Goal: Find contact information: Find contact information

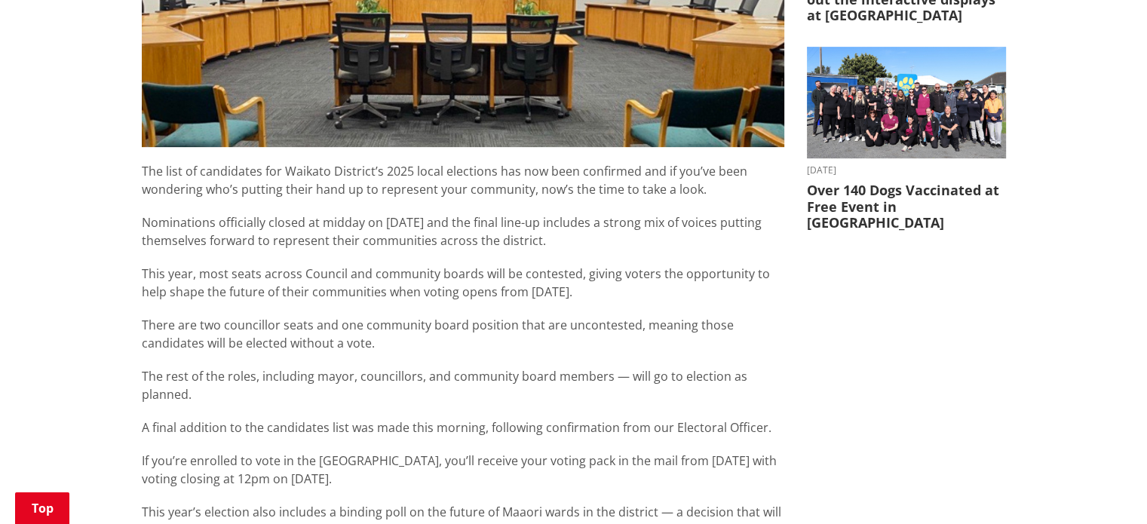
scroll to position [905, 0]
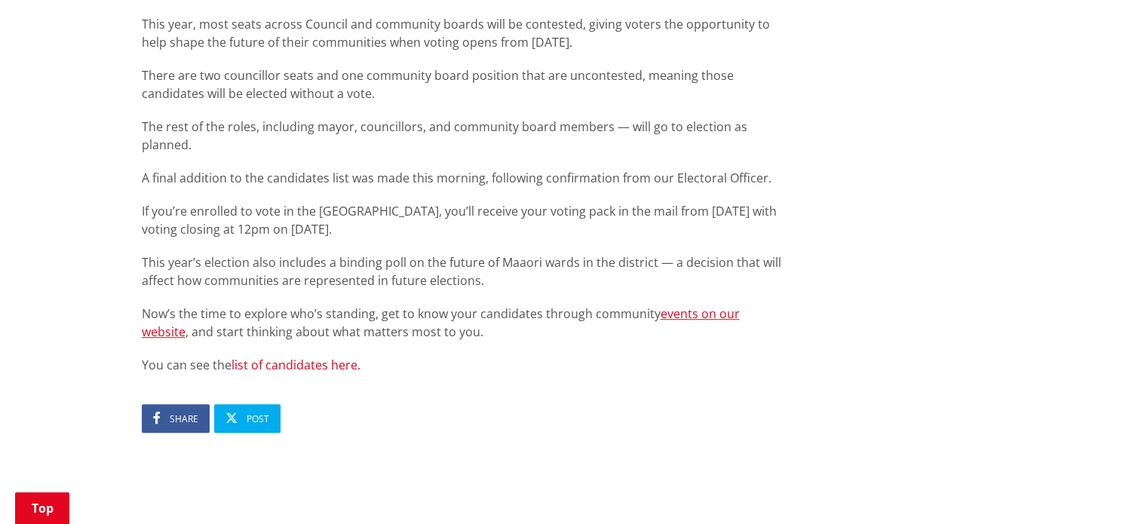
click at [335, 357] on link "list of candidates here." at bounding box center [296, 365] width 129 height 17
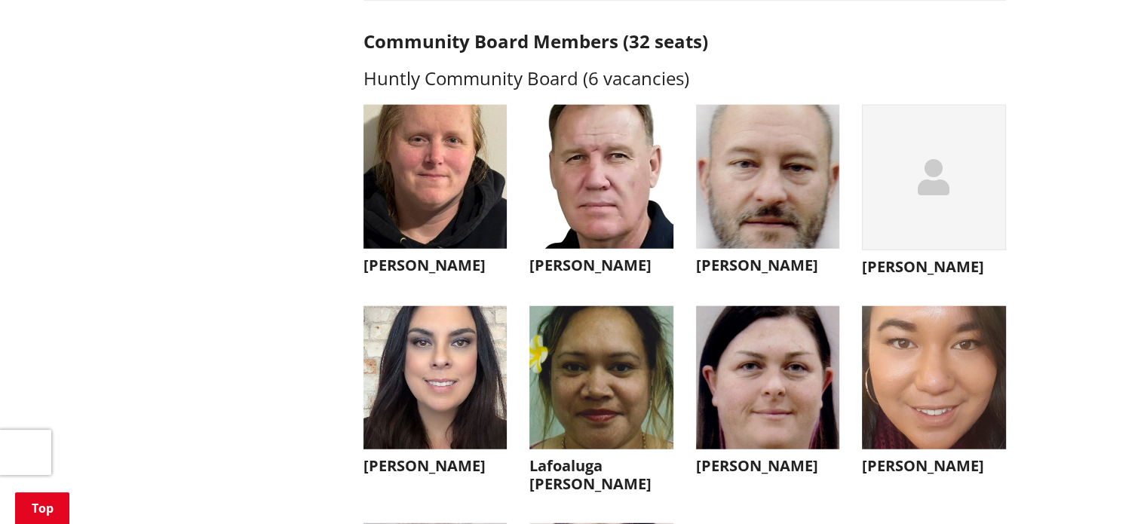
scroll to position [3922, 0]
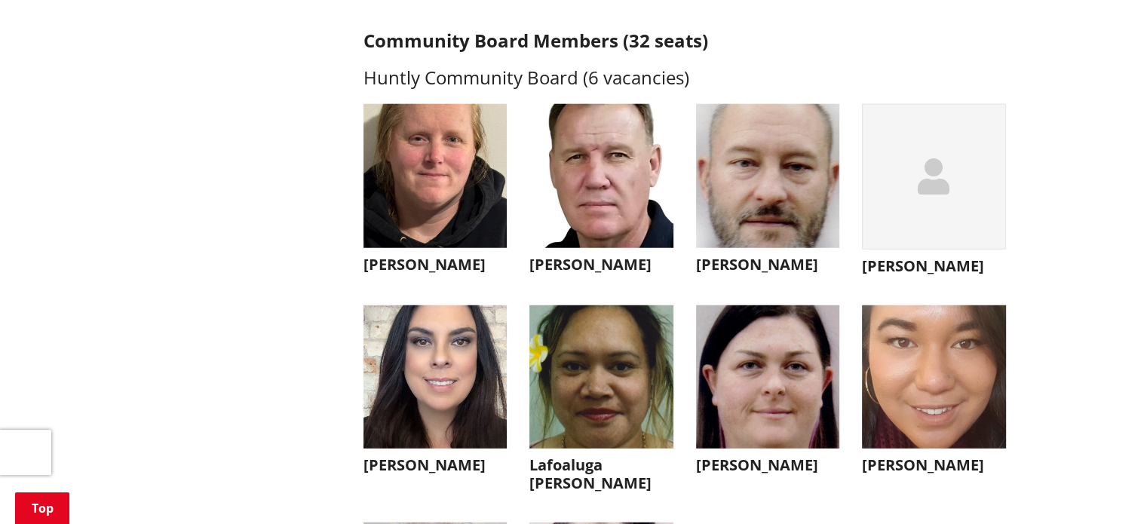
drag, startPoint x: 406, startPoint y: 287, endPoint x: 379, endPoint y: 299, distance: 29.7
click at [379, 283] on li "[PERSON_NAME] Joy Tengu [EMAIL_ADDRESS][DOMAIN_NAME] Kia [PERSON_NAME] e te whā…" at bounding box center [435, 193] width 167 height 179
click at [407, 274] on h3 "[PERSON_NAME]" at bounding box center [436, 265] width 144 height 18
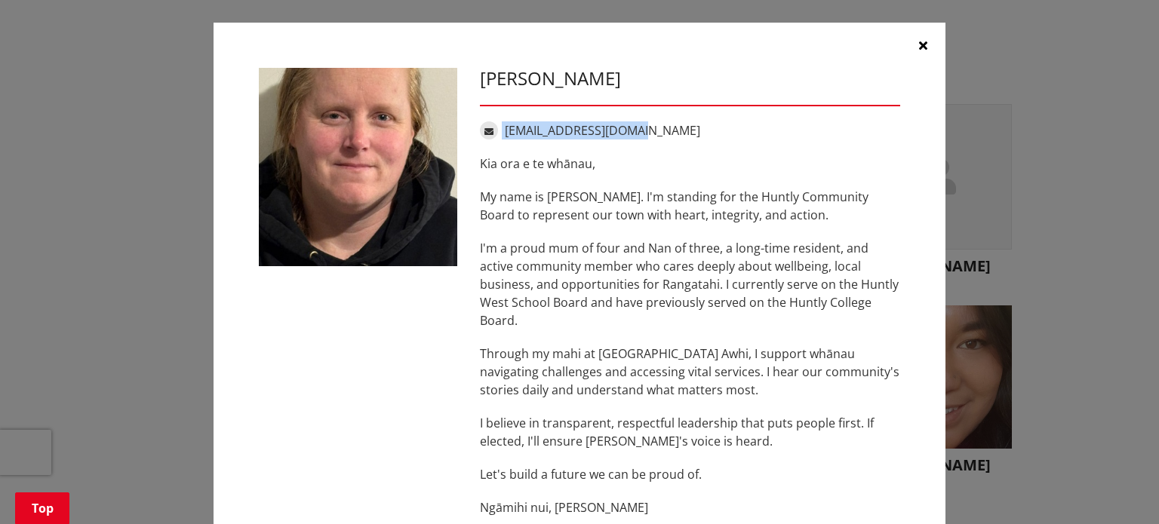
drag, startPoint x: 649, startPoint y: 134, endPoint x: 497, endPoint y: 131, distance: 152.4
click at [496, 131] on div "[EMAIL_ADDRESS][DOMAIN_NAME]" at bounding box center [690, 130] width 420 height 18
copy div "[EMAIL_ADDRESS][DOMAIN_NAME]"
click at [919, 43] on icon "button" at bounding box center [923, 45] width 8 height 12
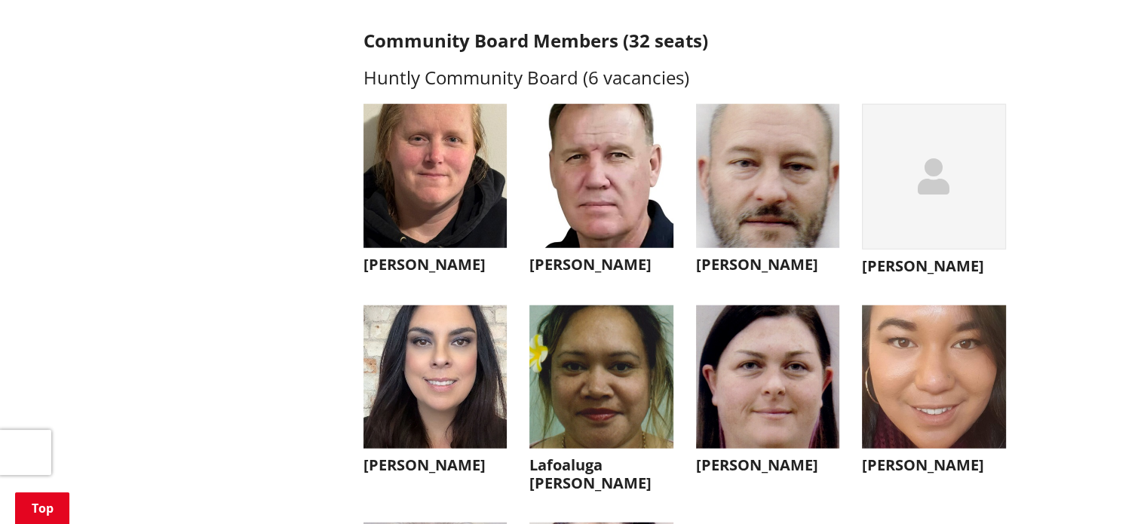
click at [603, 184] on img "button" at bounding box center [601, 176] width 144 height 144
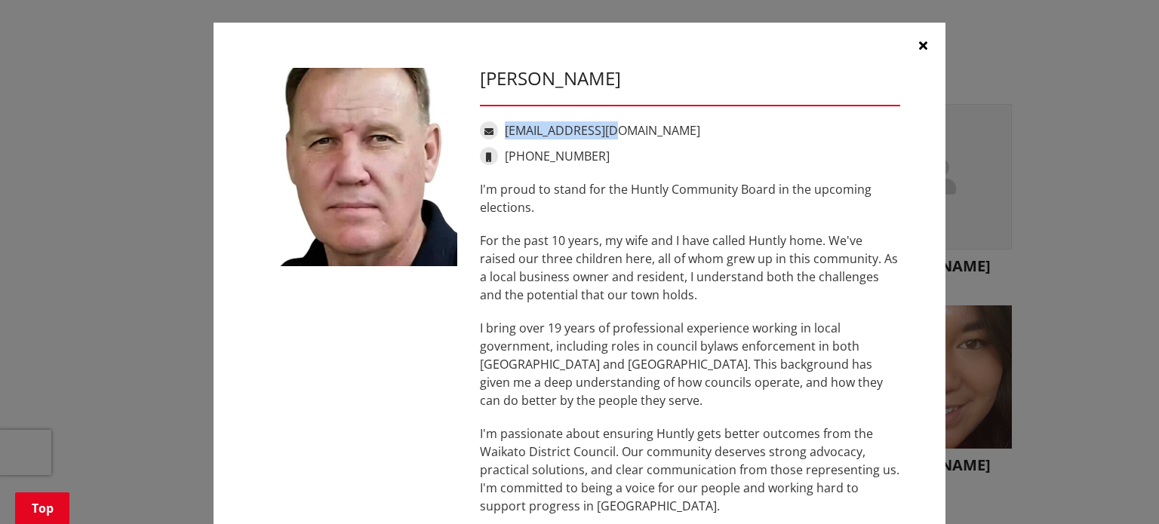
drag, startPoint x: 634, startPoint y: 130, endPoint x: 499, endPoint y: 127, distance: 134.3
click at [499, 127] on div "[EMAIL_ADDRESS][DOMAIN_NAME]" at bounding box center [690, 130] width 420 height 18
copy link "[EMAIL_ADDRESS][DOMAIN_NAME]"
click at [919, 47] on icon "button" at bounding box center [923, 45] width 8 height 12
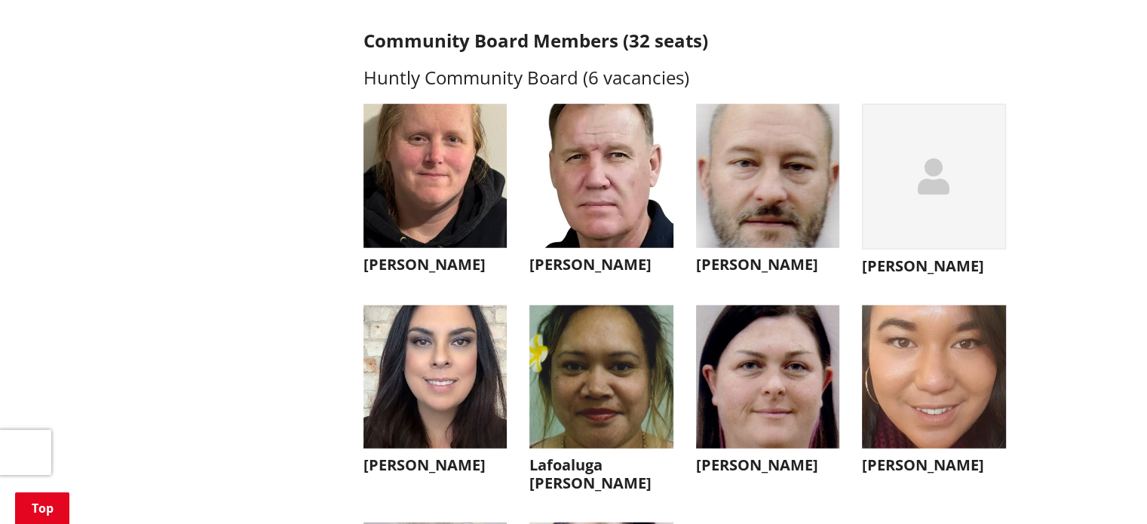
click at [760, 205] on img "button" at bounding box center [768, 176] width 144 height 144
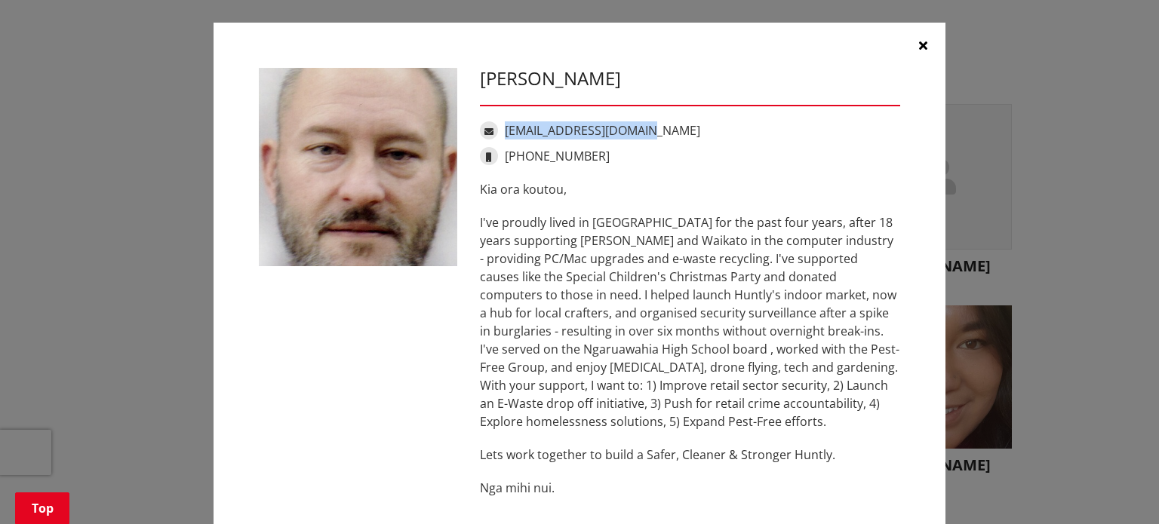
drag, startPoint x: 663, startPoint y: 126, endPoint x: 499, endPoint y: 126, distance: 164.4
click at [499, 126] on div "[EMAIL_ADDRESS][DOMAIN_NAME]" at bounding box center [690, 130] width 420 height 18
copy link "[EMAIL_ADDRESS][DOMAIN_NAME]"
click at [919, 47] on icon "button" at bounding box center [923, 45] width 8 height 12
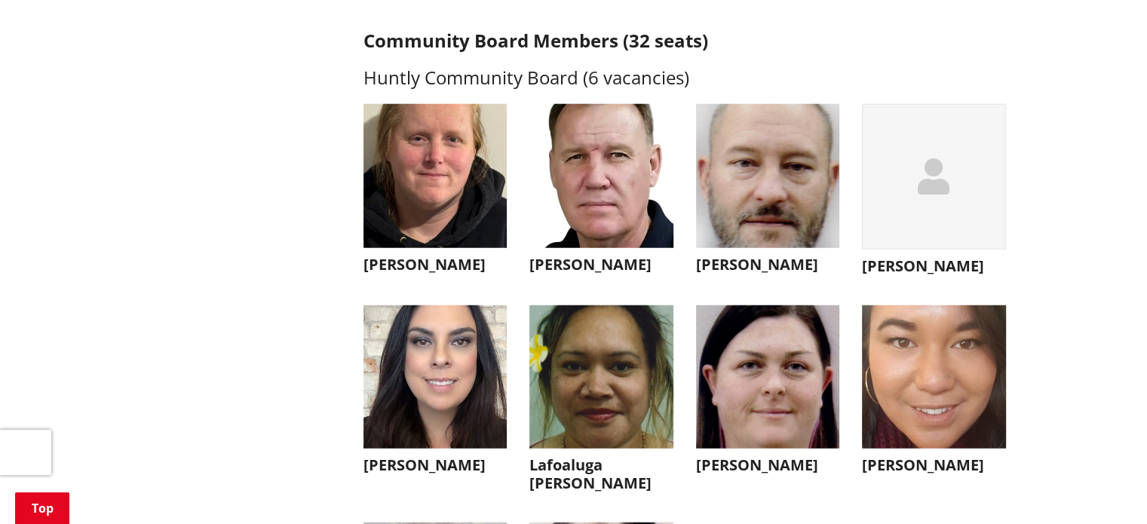
click at [914, 236] on div "button" at bounding box center [934, 177] width 144 height 146
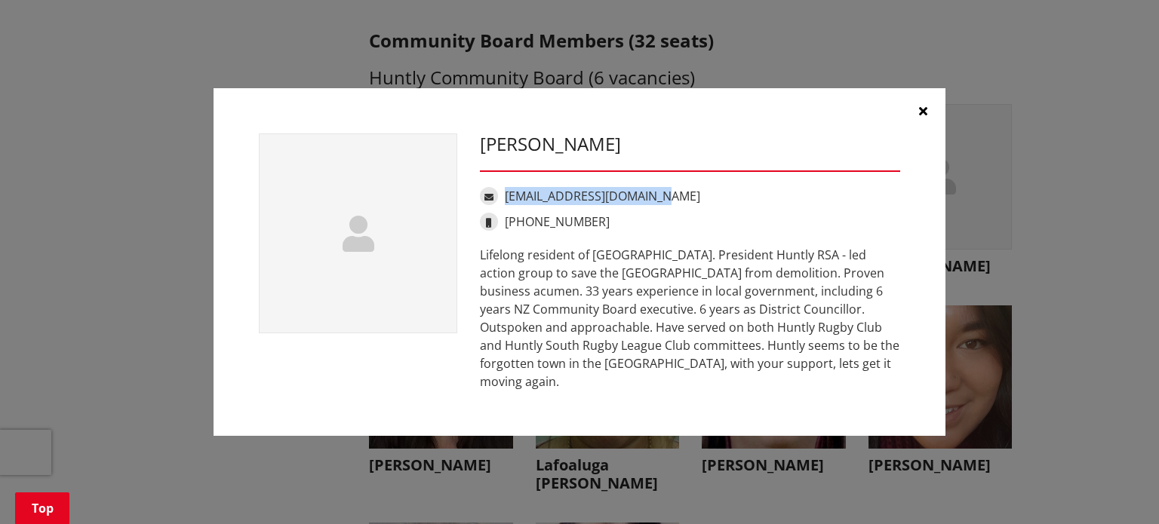
drag, startPoint x: 673, startPoint y: 201, endPoint x: 505, endPoint y: 198, distance: 168.2
click at [505, 198] on div "[EMAIL_ADDRESS][DOMAIN_NAME]" at bounding box center [690, 196] width 420 height 18
copy link "[EMAIL_ADDRESS][DOMAIN_NAME]"
click at [922, 117] on icon "button" at bounding box center [923, 111] width 8 height 12
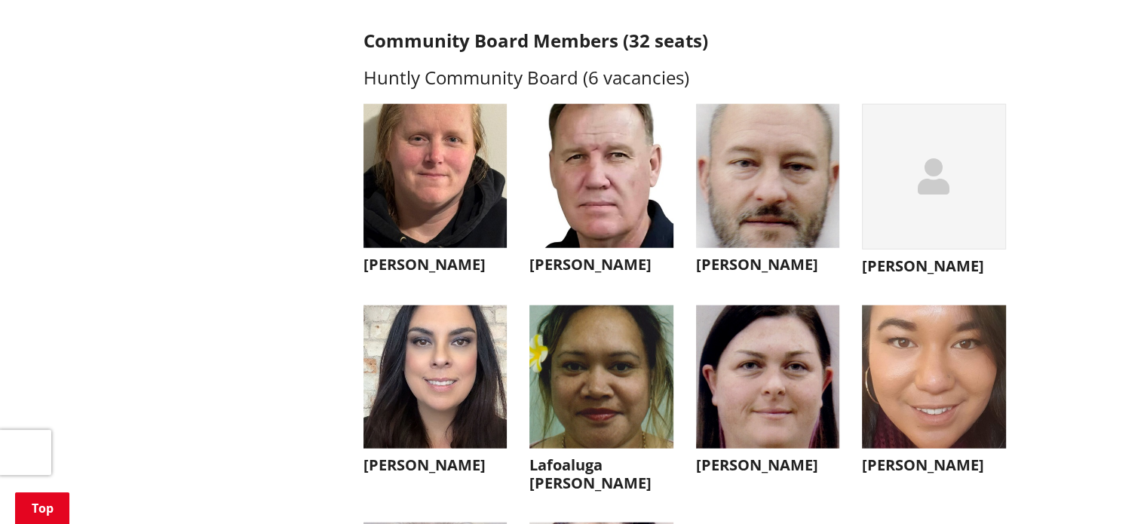
click at [476, 382] on img "button" at bounding box center [436, 377] width 144 height 144
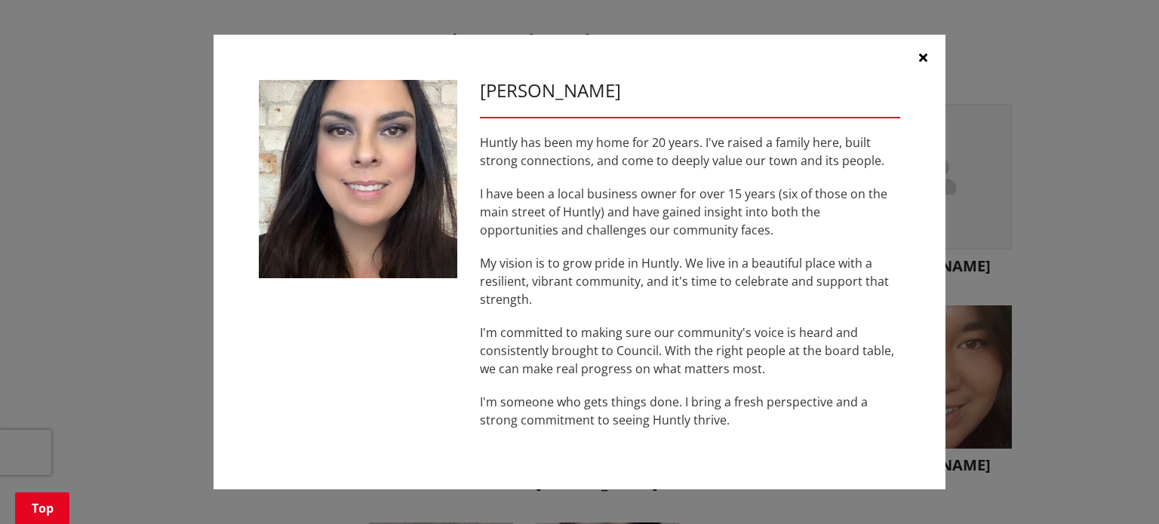
click at [925, 61] on icon "button" at bounding box center [923, 57] width 8 height 12
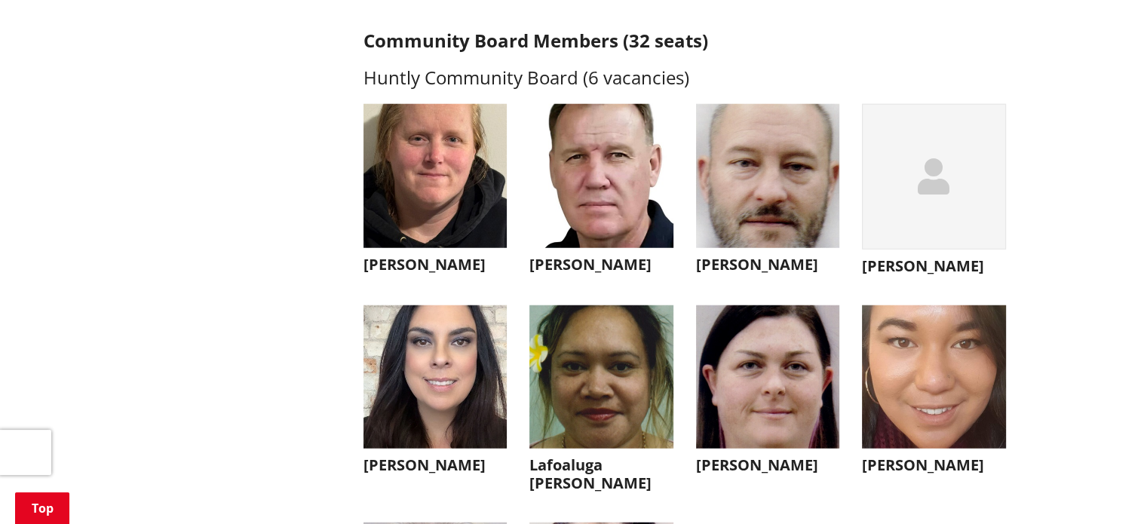
click at [600, 387] on img "button" at bounding box center [601, 377] width 144 height 144
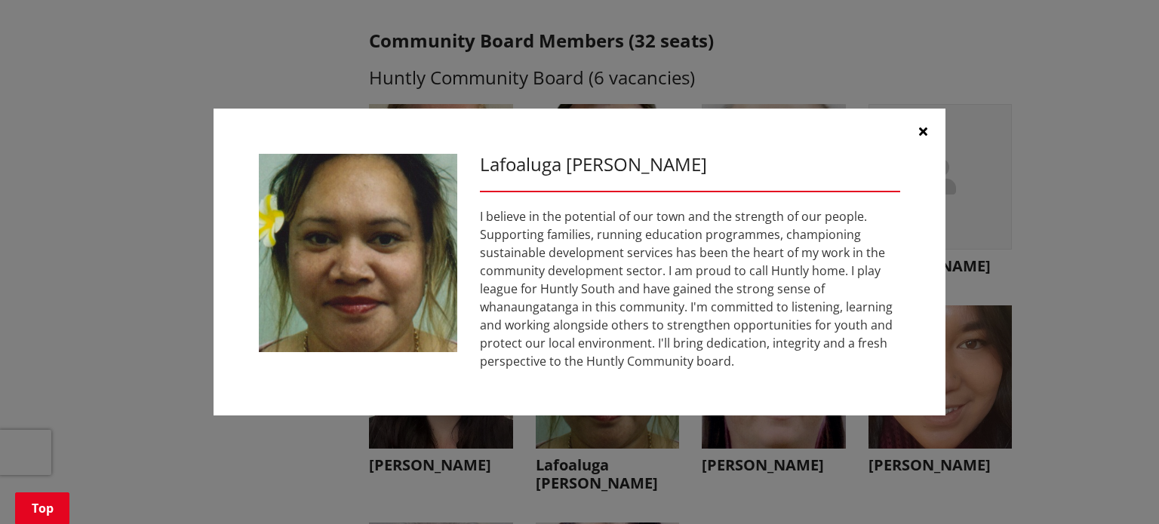
click at [924, 131] on icon "button" at bounding box center [923, 131] width 8 height 12
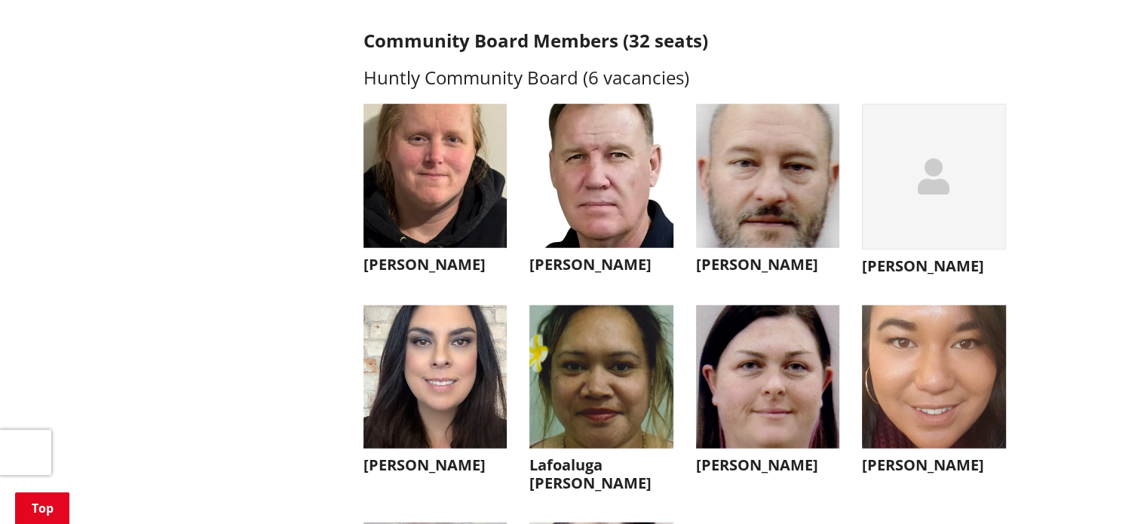
click at [769, 437] on img "button" at bounding box center [768, 377] width 144 height 144
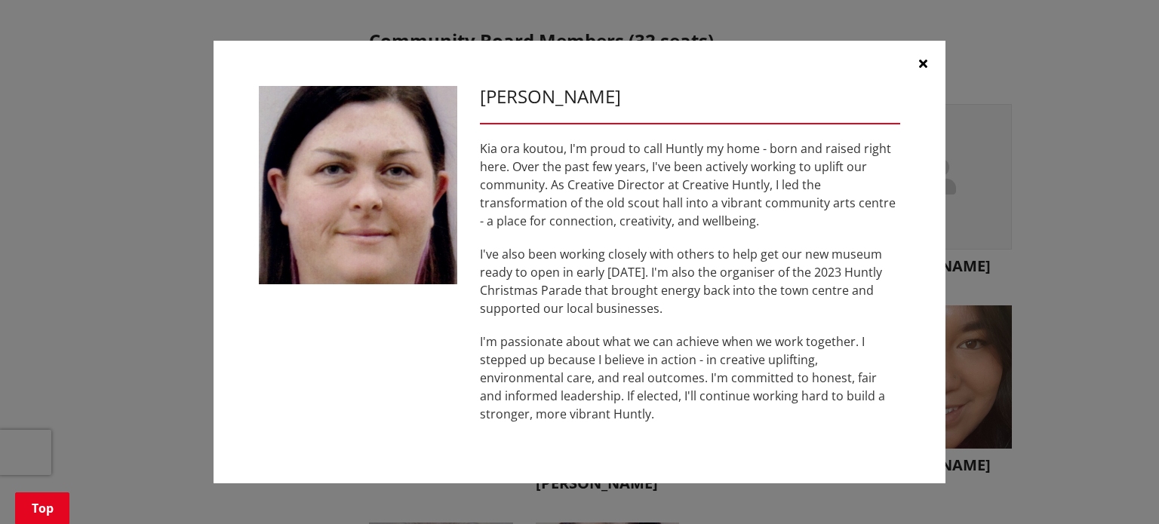
click at [925, 67] on icon "button" at bounding box center [923, 63] width 8 height 12
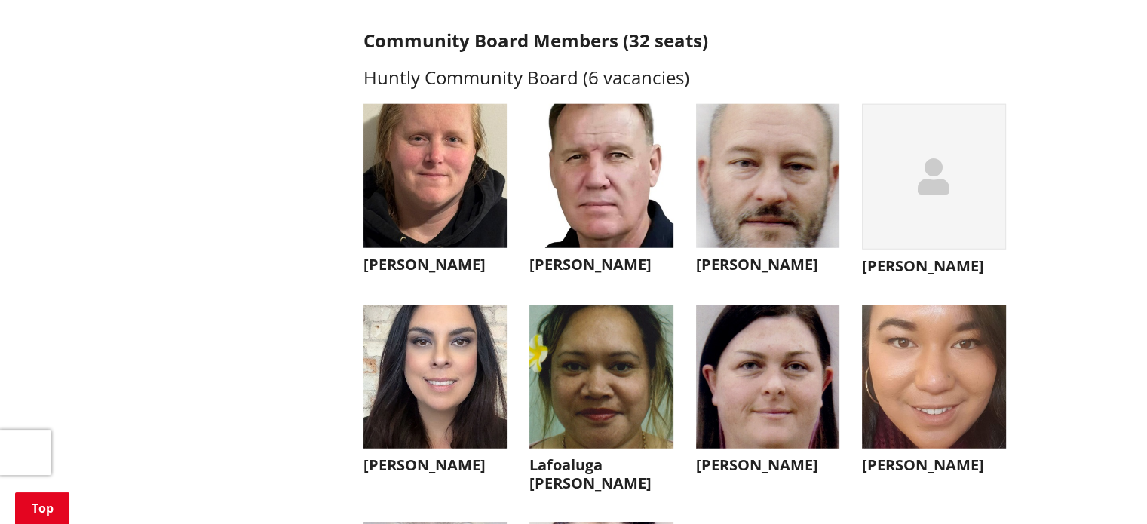
click at [929, 405] on img "button" at bounding box center [934, 377] width 144 height 144
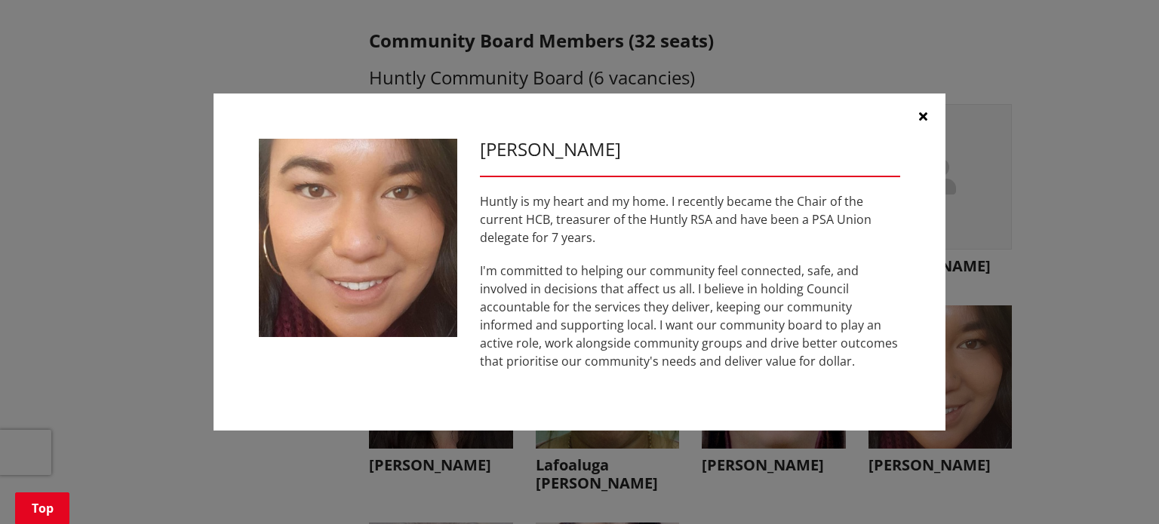
click at [922, 119] on icon "button" at bounding box center [923, 116] width 8 height 12
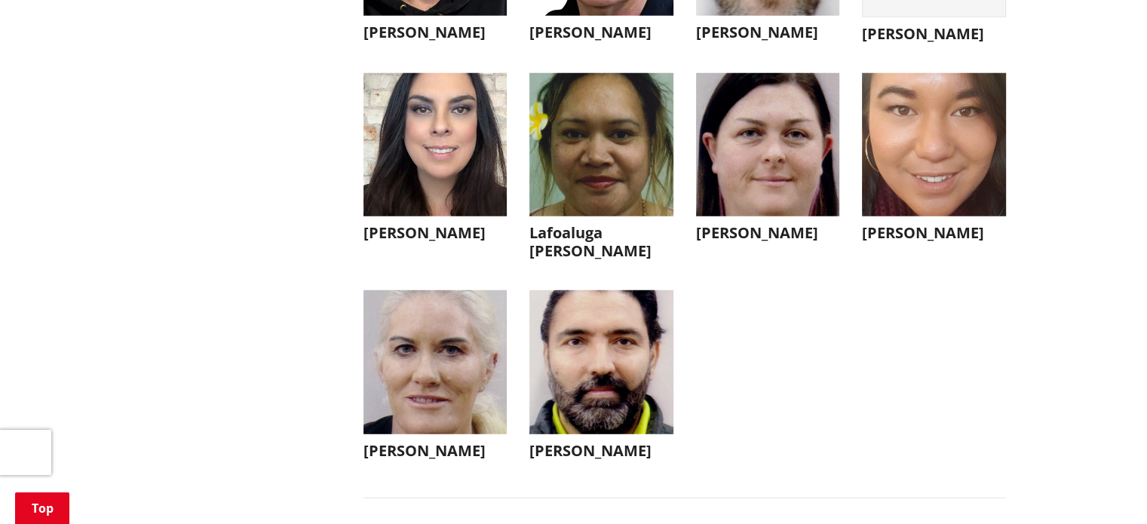
scroll to position [4224, 0]
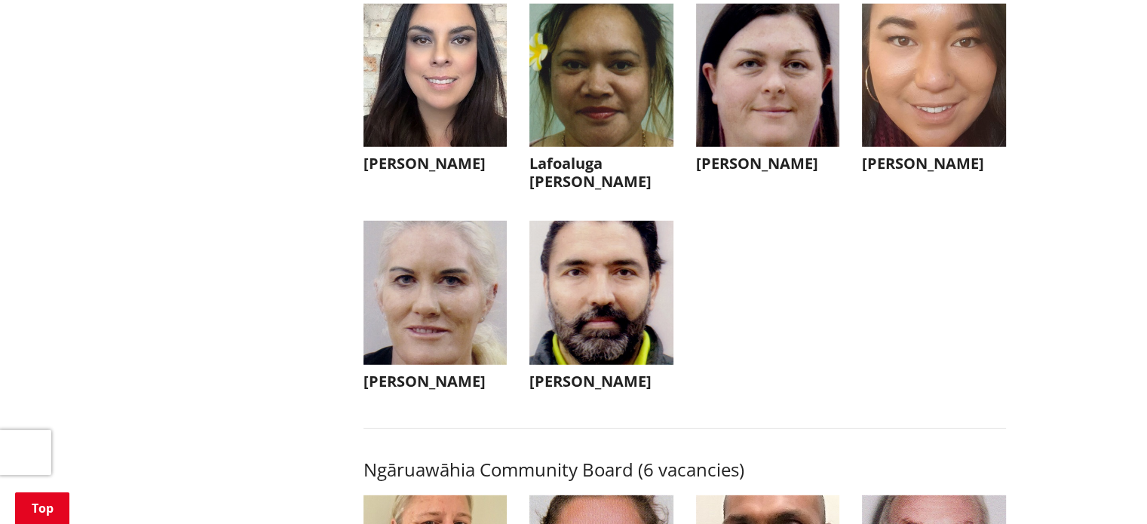
click at [435, 340] on img "button" at bounding box center [436, 293] width 144 height 144
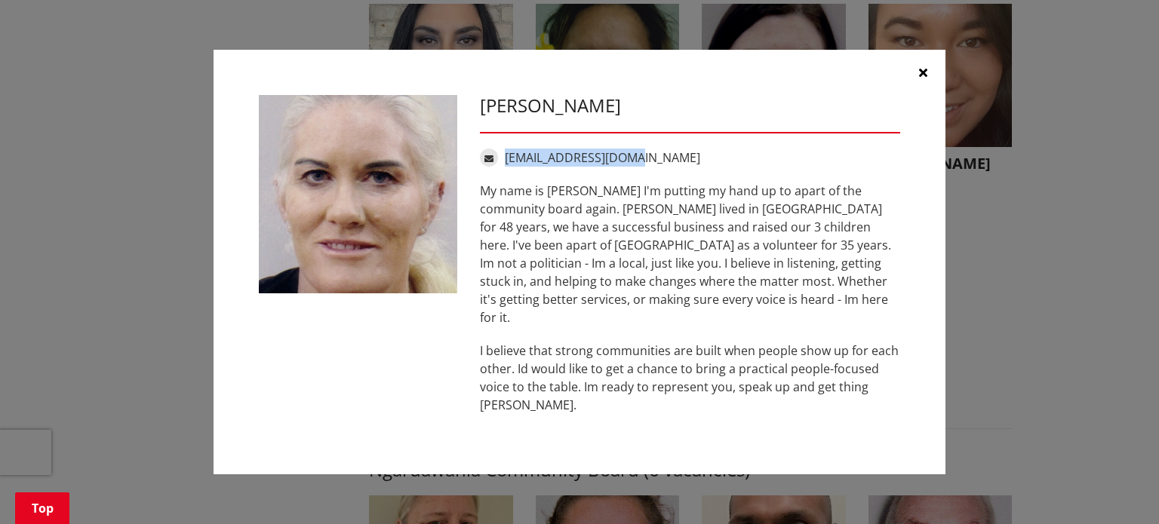
drag, startPoint x: 676, startPoint y: 168, endPoint x: 508, endPoint y: 164, distance: 167.5
click at [508, 164] on div "[EMAIL_ADDRESS][DOMAIN_NAME]" at bounding box center [690, 158] width 420 height 18
copy link "[EMAIL_ADDRESS][DOMAIN_NAME]"
click at [922, 78] on icon "button" at bounding box center [923, 72] width 8 height 12
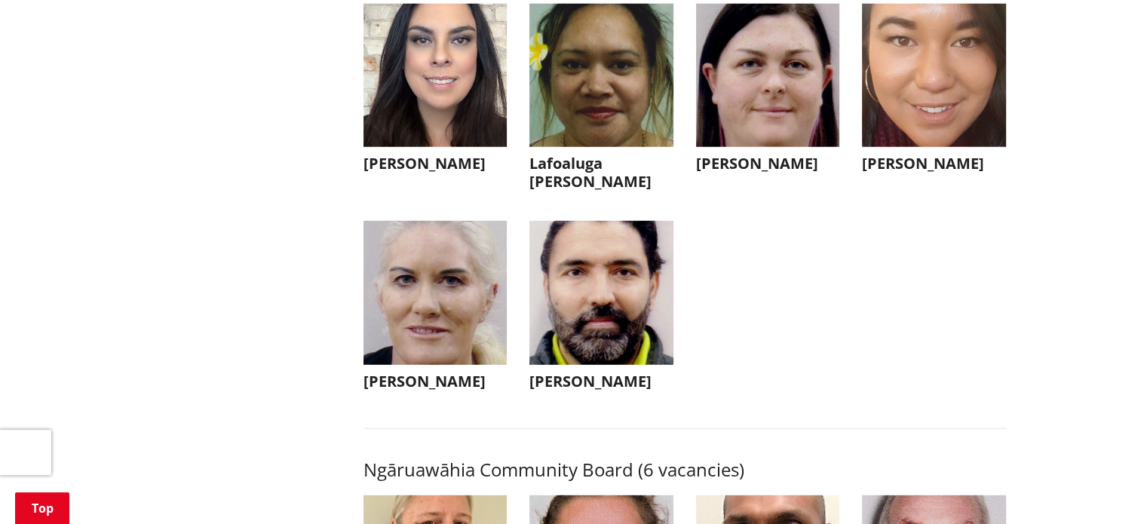
click at [597, 310] on img "button" at bounding box center [601, 293] width 144 height 144
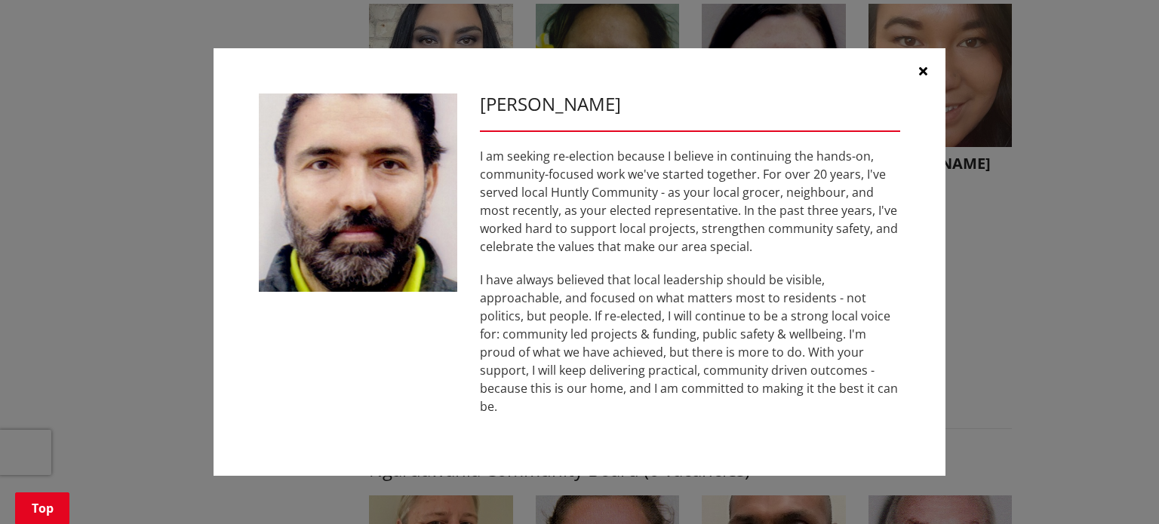
click at [919, 77] on icon "button" at bounding box center [923, 71] width 8 height 12
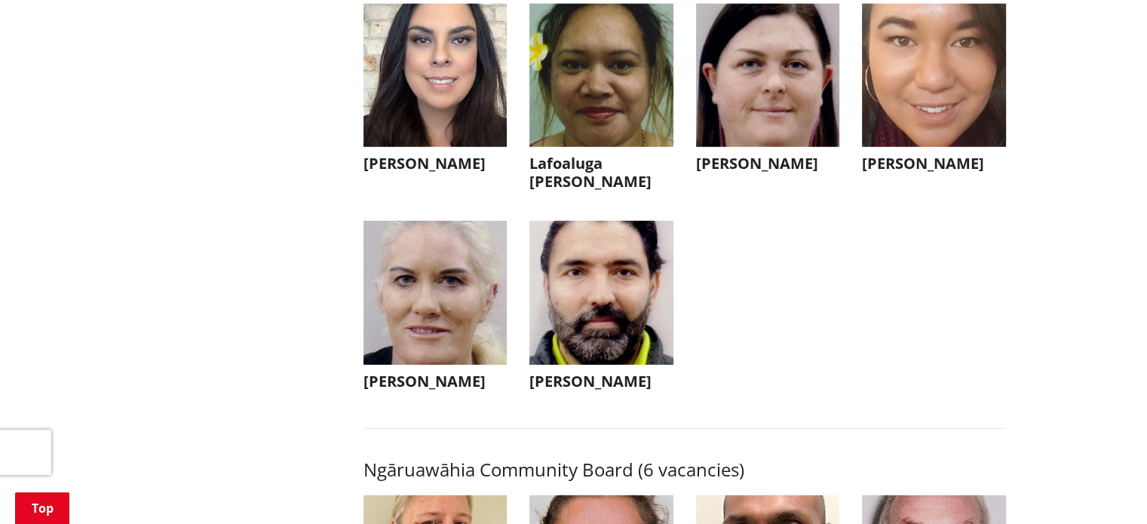
click at [962, 105] on img "button" at bounding box center [934, 76] width 144 height 144
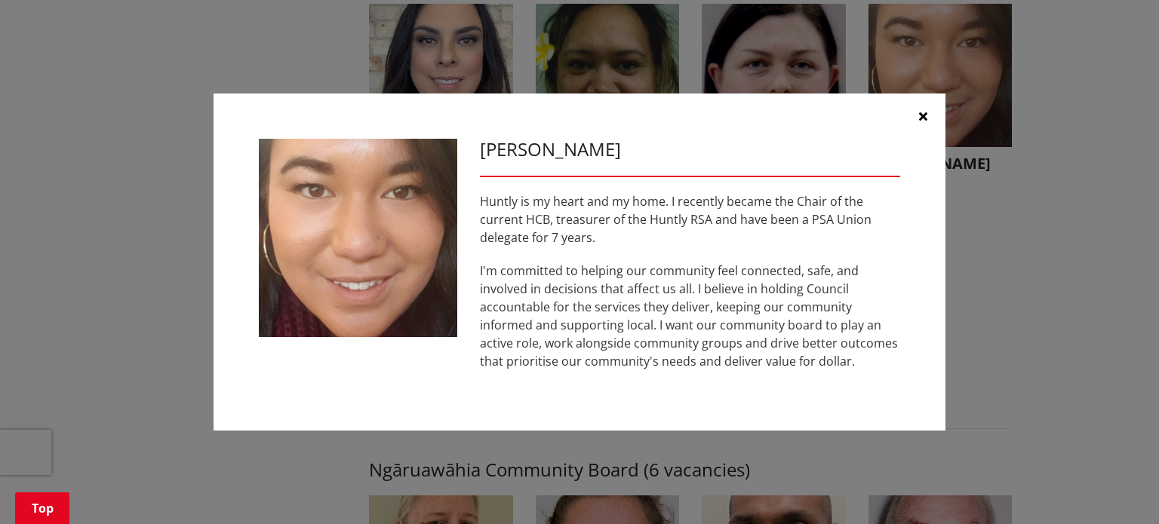
click at [926, 117] on button "button" at bounding box center [922, 116] width 45 height 45
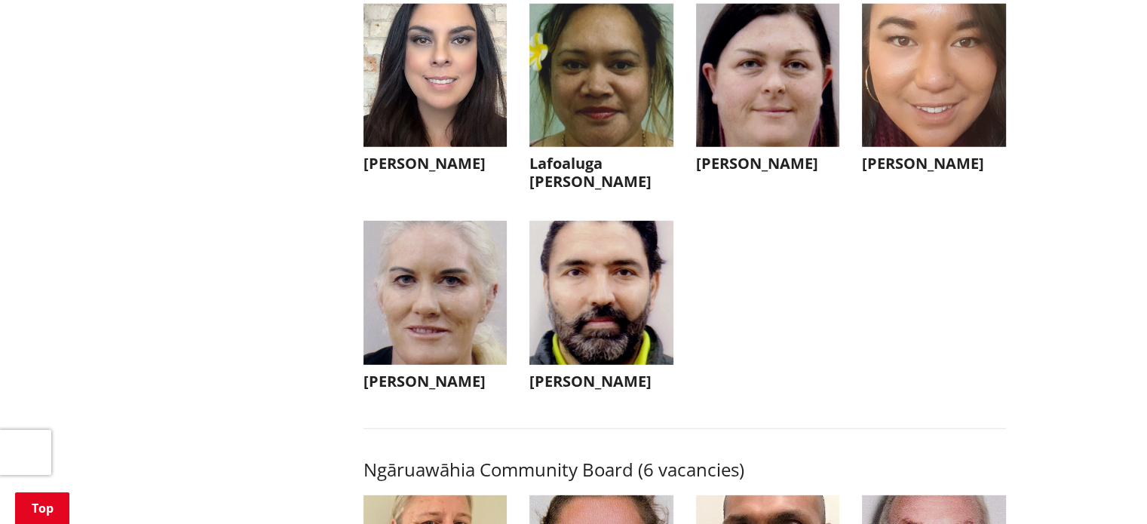
click at [796, 107] on img "button" at bounding box center [768, 76] width 144 height 144
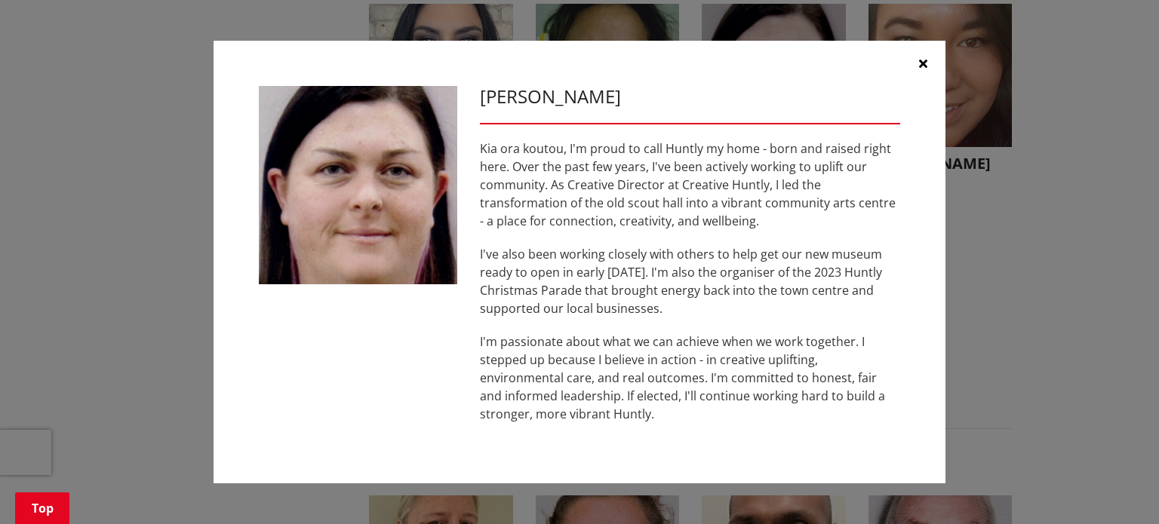
click at [923, 69] on icon "button" at bounding box center [923, 63] width 8 height 12
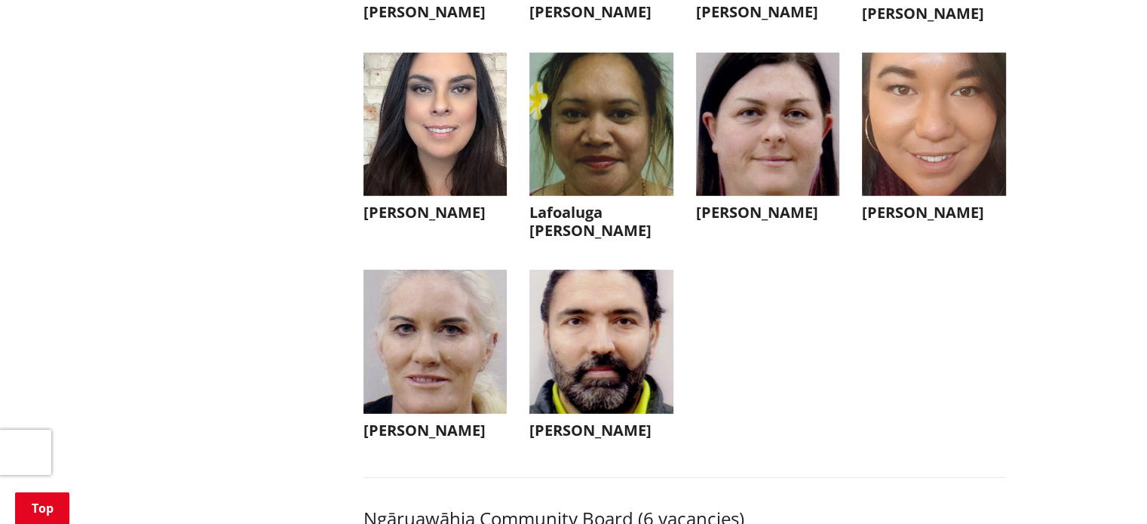
scroll to position [4148, 0]
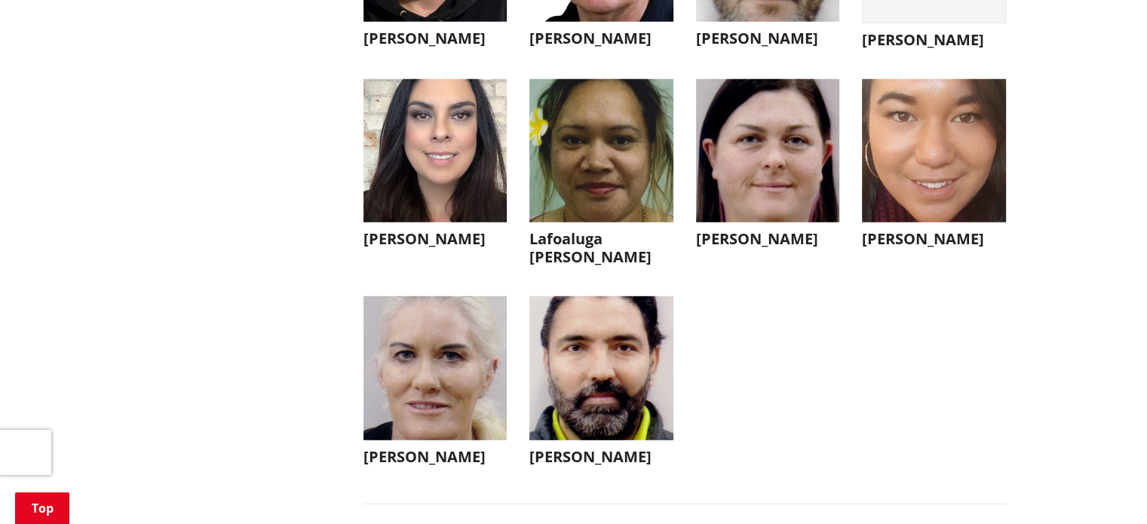
click at [643, 178] on img "button" at bounding box center [601, 151] width 144 height 144
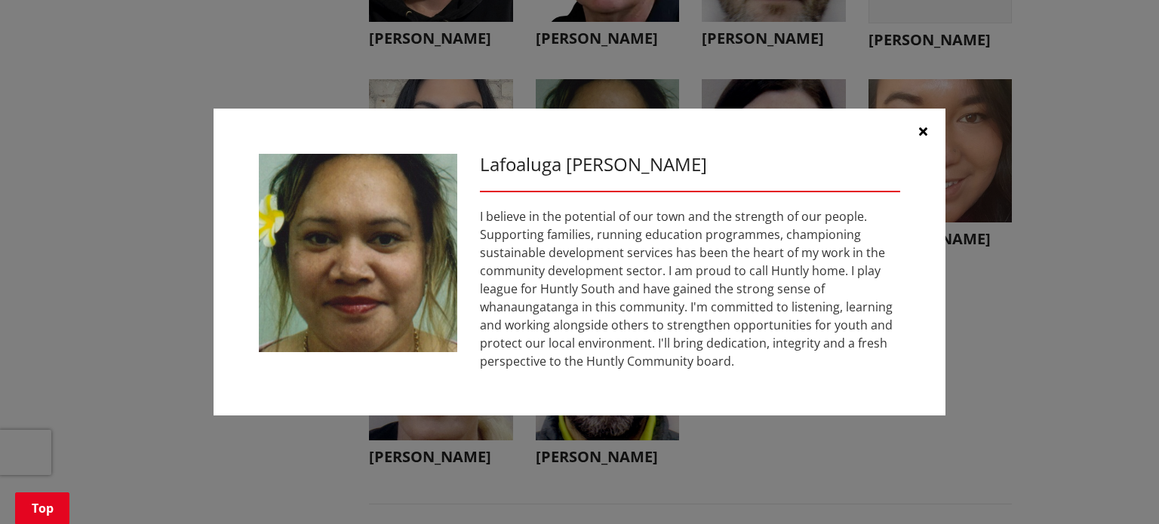
click at [927, 132] on button "button" at bounding box center [922, 131] width 45 height 45
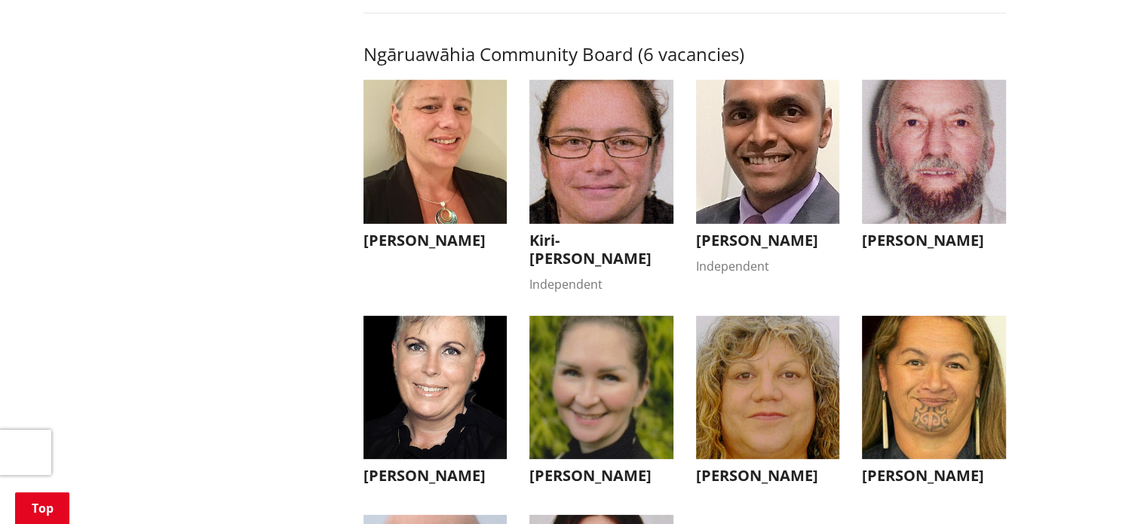
scroll to position [4676, 0]
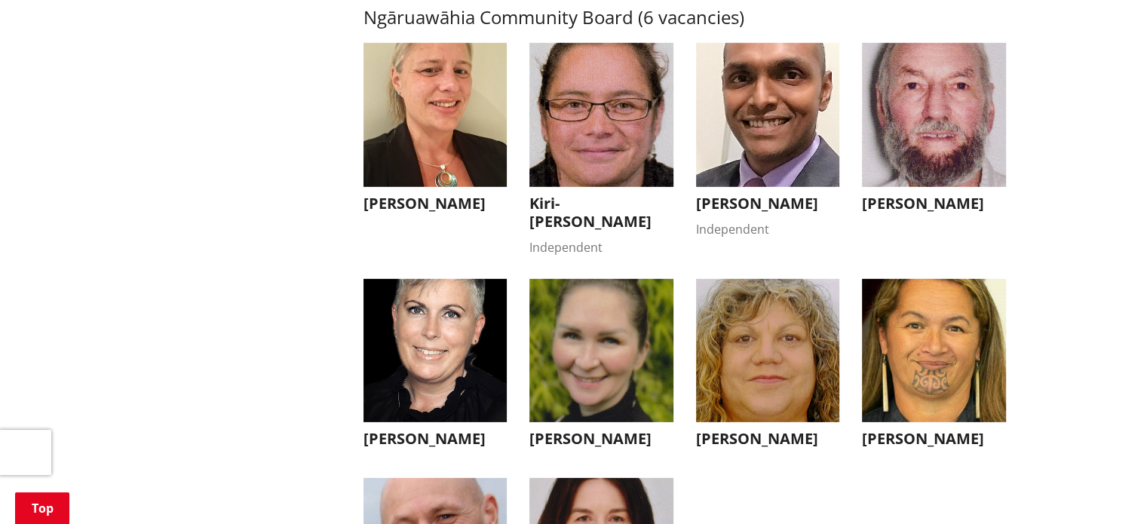
click at [434, 150] on img "button" at bounding box center [436, 115] width 144 height 144
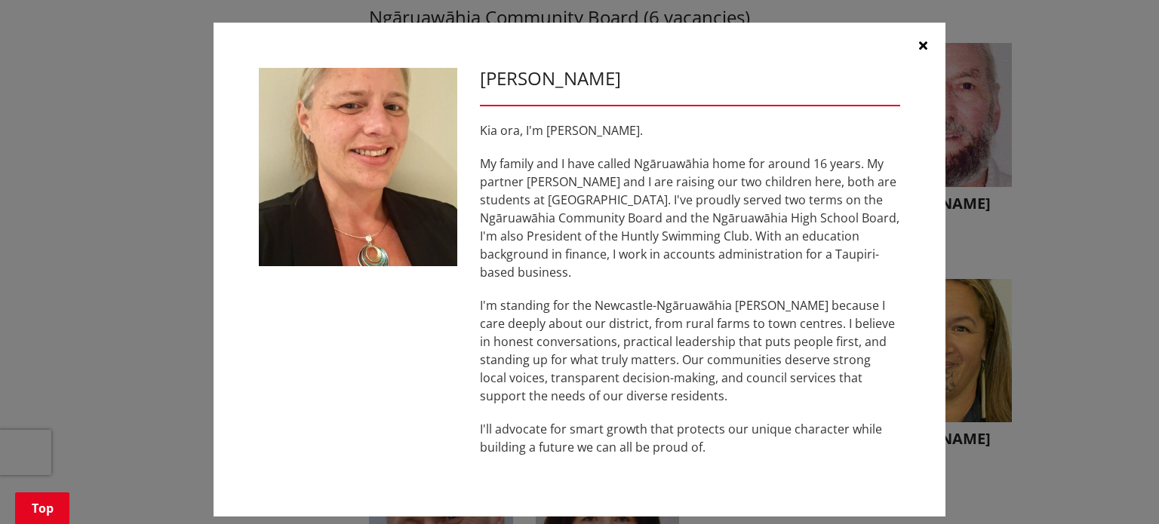
click at [928, 51] on button "button" at bounding box center [922, 45] width 45 height 45
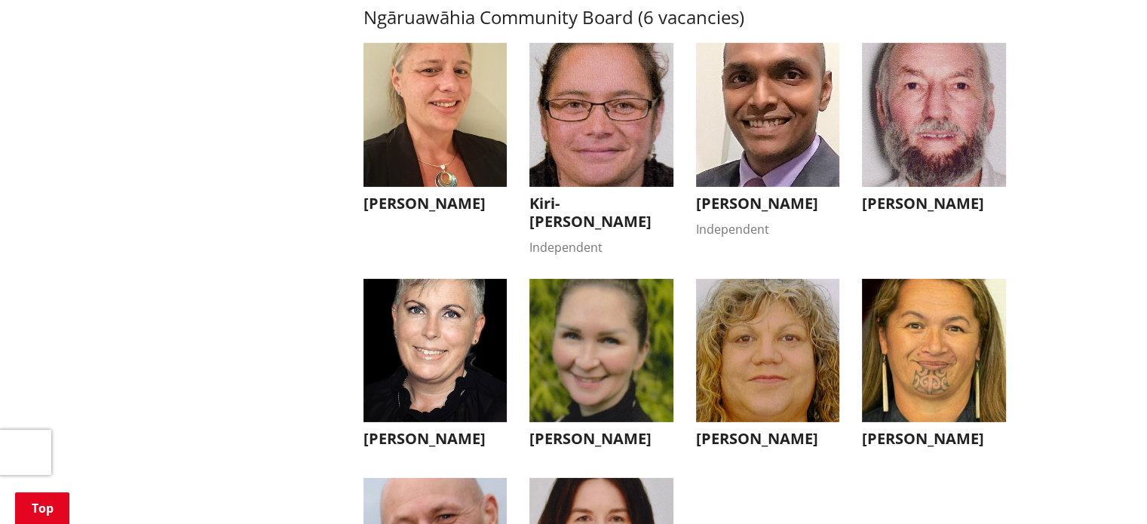
click at [612, 177] on img "button" at bounding box center [601, 115] width 144 height 144
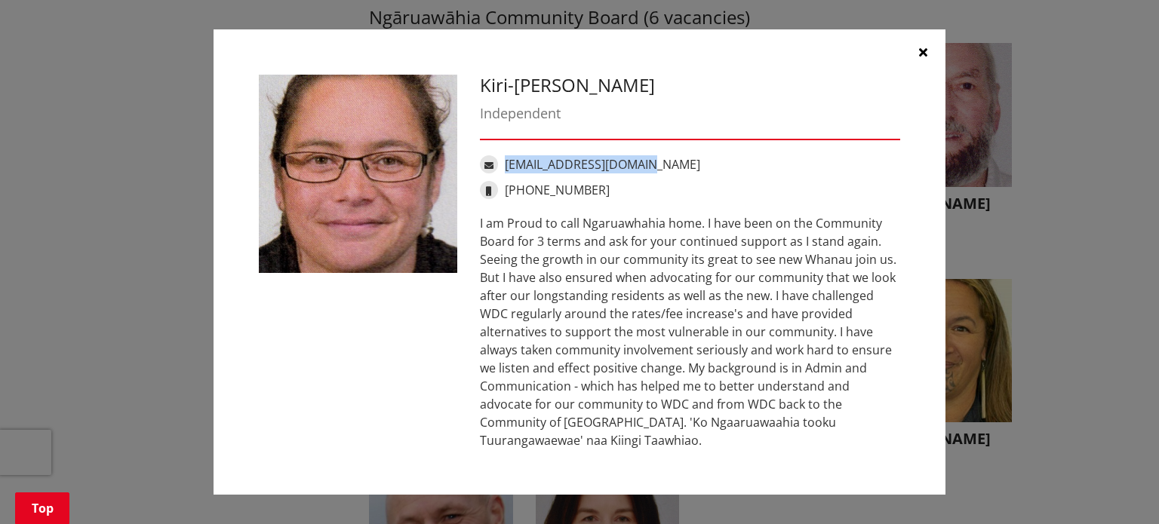
drag, startPoint x: 676, startPoint y: 164, endPoint x: 505, endPoint y: 167, distance: 170.5
click at [505, 167] on div "[EMAIL_ADDRESS][DOMAIN_NAME]" at bounding box center [690, 164] width 420 height 18
copy link "[EMAIL_ADDRESS][DOMAIN_NAME]"
click at [929, 53] on button "button" at bounding box center [922, 51] width 45 height 45
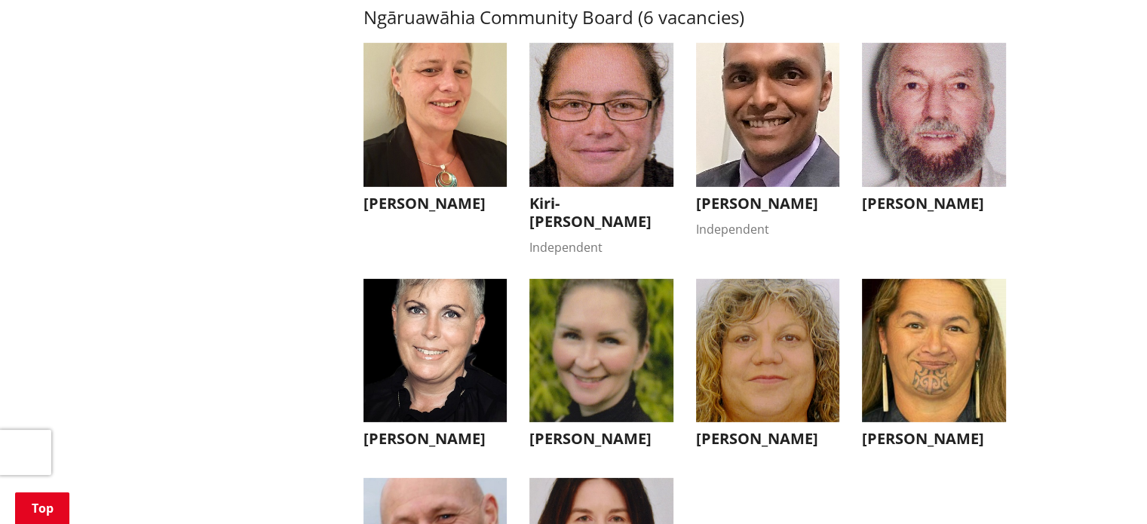
click at [907, 144] on img "button" at bounding box center [934, 115] width 144 height 144
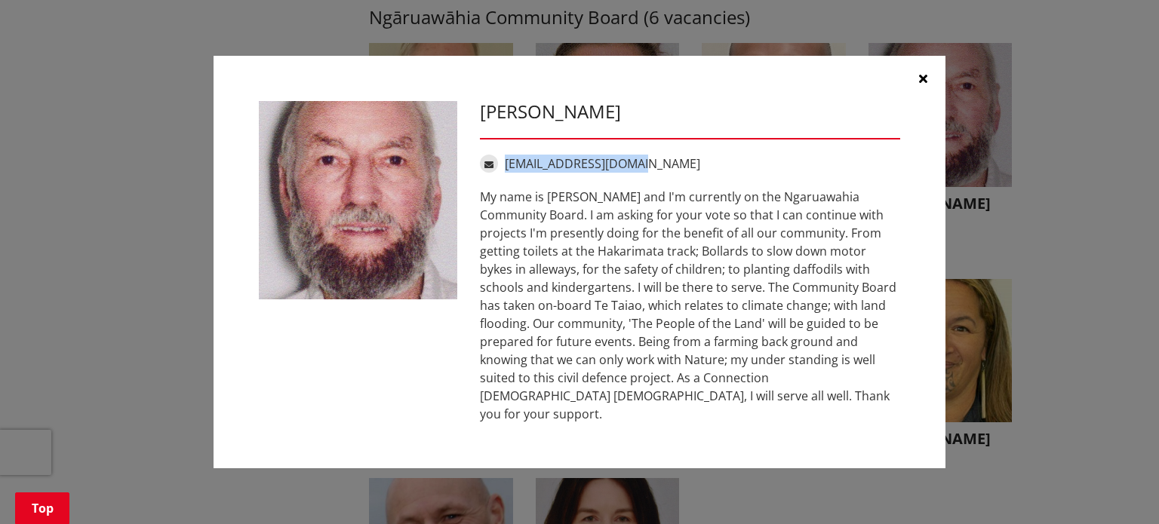
drag, startPoint x: 661, startPoint y: 177, endPoint x: 506, endPoint y: 177, distance: 155.4
click at [506, 173] on div "[EMAIL_ADDRESS][DOMAIN_NAME]" at bounding box center [690, 164] width 420 height 18
copy link "[EMAIL_ADDRESS][DOMAIN_NAME]"
click at [925, 84] on icon "button" at bounding box center [923, 78] width 8 height 12
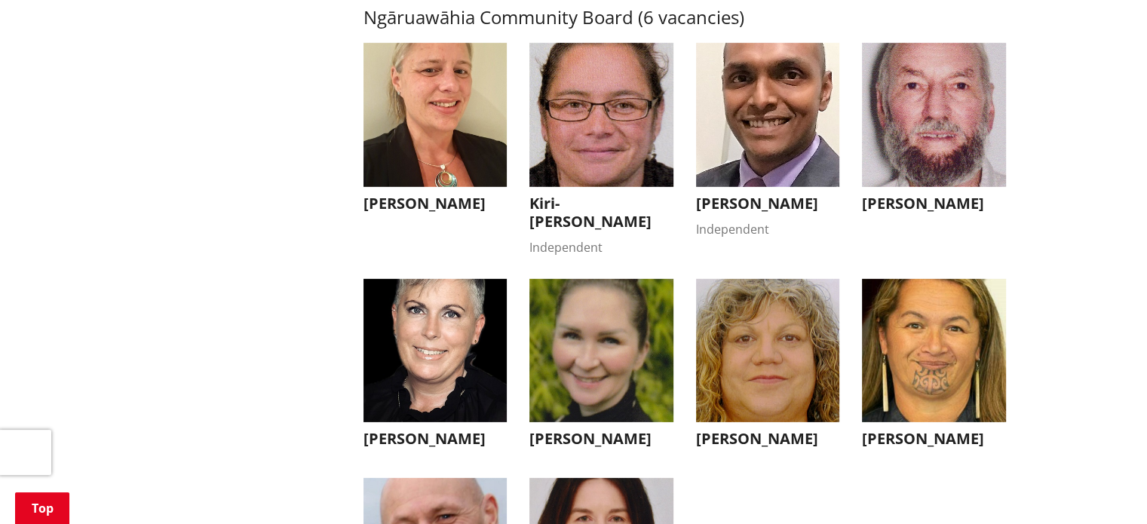
click at [439, 373] on img "button" at bounding box center [436, 351] width 144 height 144
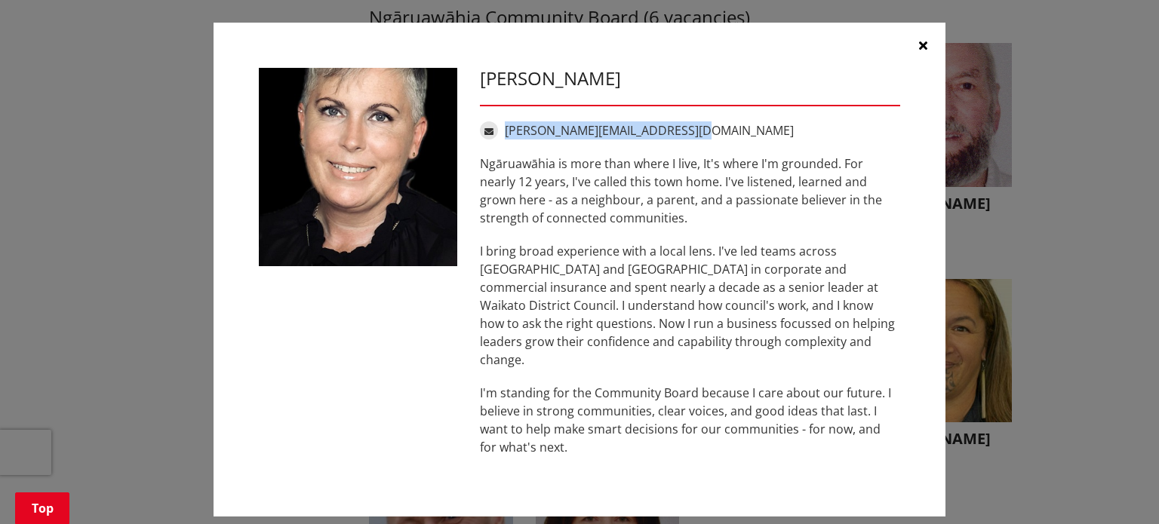
drag, startPoint x: 711, startPoint y: 131, endPoint x: 504, endPoint y: 137, distance: 207.5
click at [504, 137] on div "[PERSON_NAME][EMAIL_ADDRESS][DOMAIN_NAME]" at bounding box center [690, 130] width 420 height 18
copy link "[PERSON_NAME][EMAIL_ADDRESS][DOMAIN_NAME]"
click at [922, 48] on icon "button" at bounding box center [923, 45] width 8 height 12
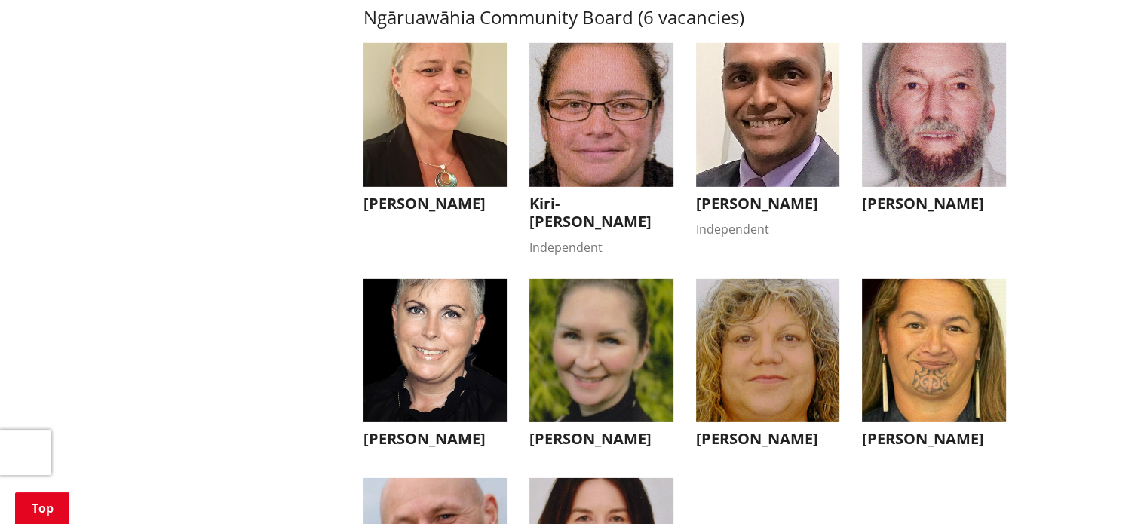
click at [652, 348] on img "button" at bounding box center [601, 351] width 144 height 144
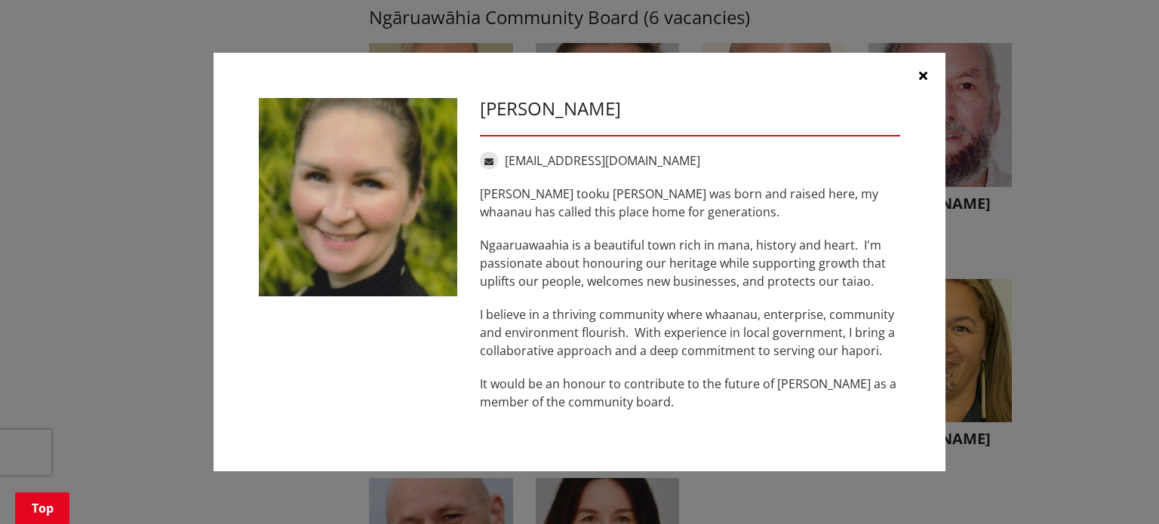
click at [921, 76] on icon "button" at bounding box center [923, 75] width 8 height 12
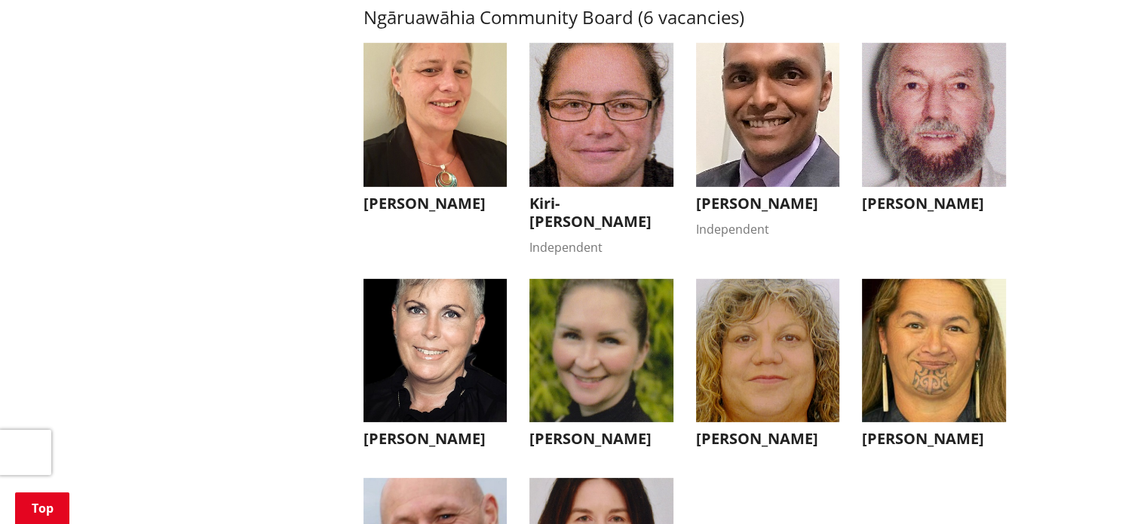
click at [765, 383] on img "button" at bounding box center [768, 351] width 144 height 144
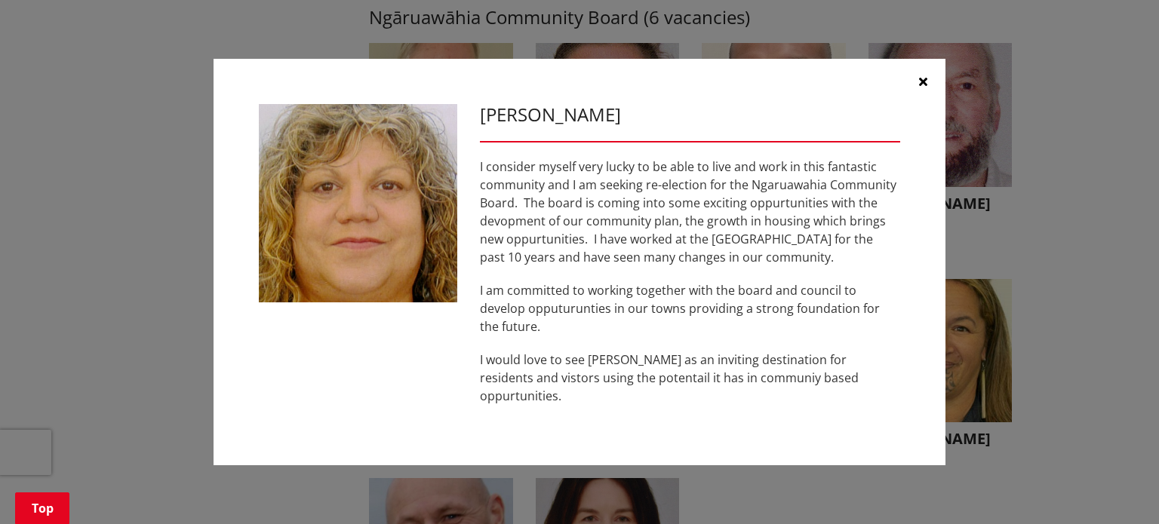
click at [926, 87] on icon "button" at bounding box center [923, 81] width 8 height 12
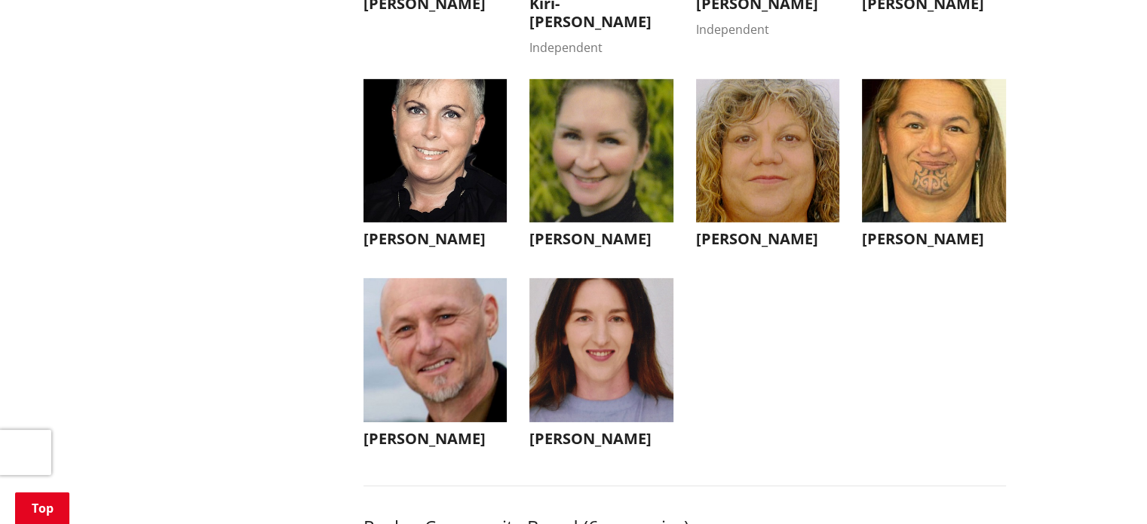
scroll to position [4903, 0]
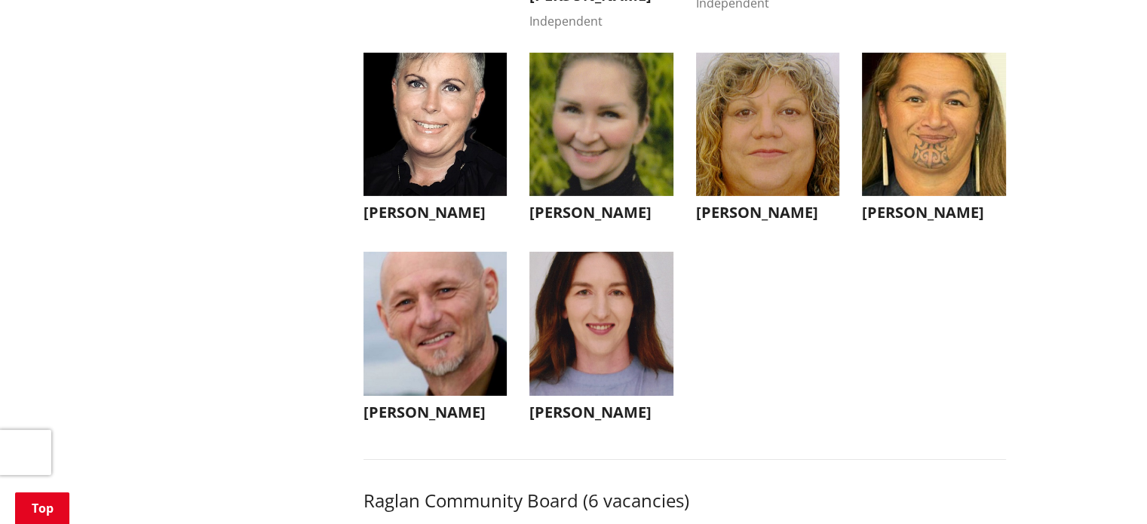
click at [453, 394] on img "button" at bounding box center [436, 324] width 144 height 144
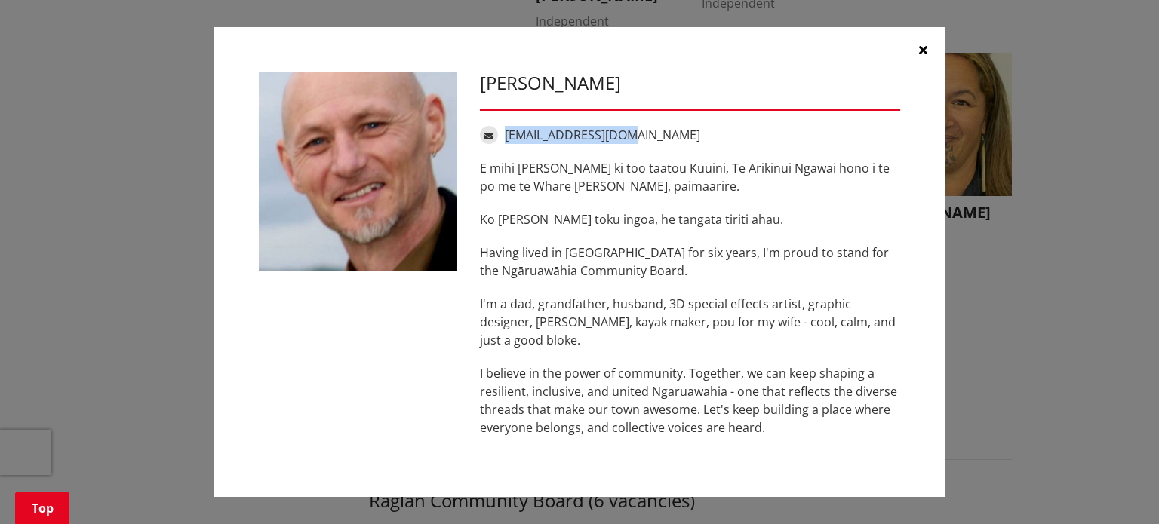
drag, startPoint x: 655, startPoint y: 134, endPoint x: 505, endPoint y: 130, distance: 149.4
click at [505, 130] on div "[EMAIL_ADDRESS][DOMAIN_NAME]" at bounding box center [690, 135] width 420 height 18
copy link "[EMAIL_ADDRESS][DOMAIN_NAME]"
click at [920, 48] on icon "button" at bounding box center [923, 50] width 8 height 12
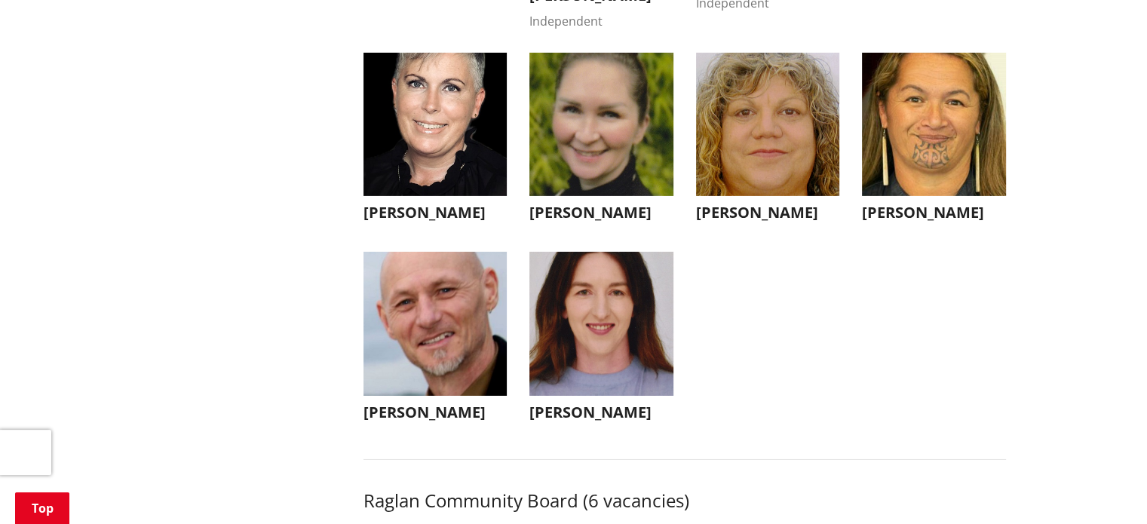
click at [591, 348] on img "button" at bounding box center [601, 324] width 144 height 144
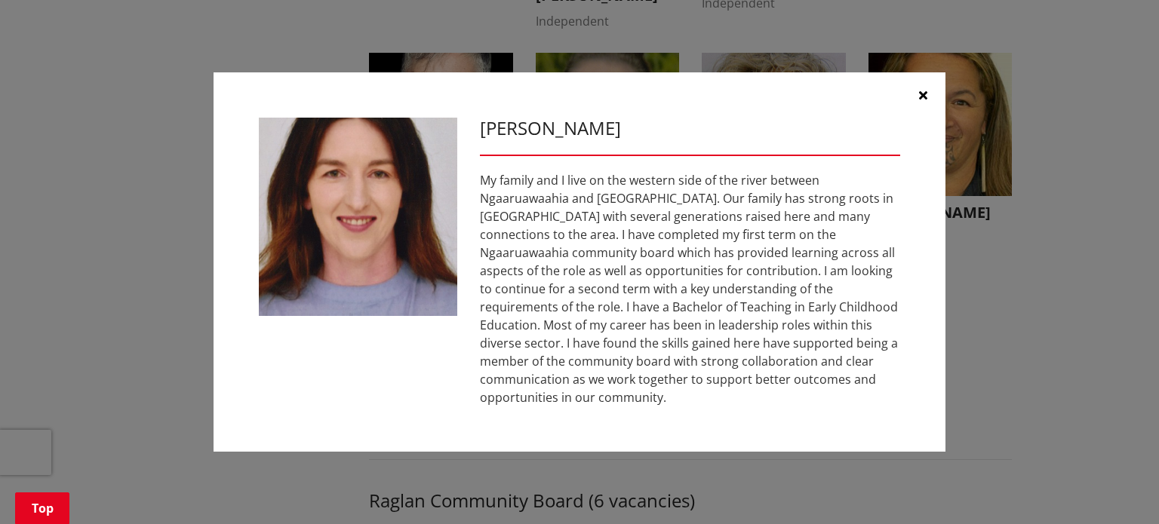
click at [927, 104] on button "button" at bounding box center [922, 94] width 45 height 45
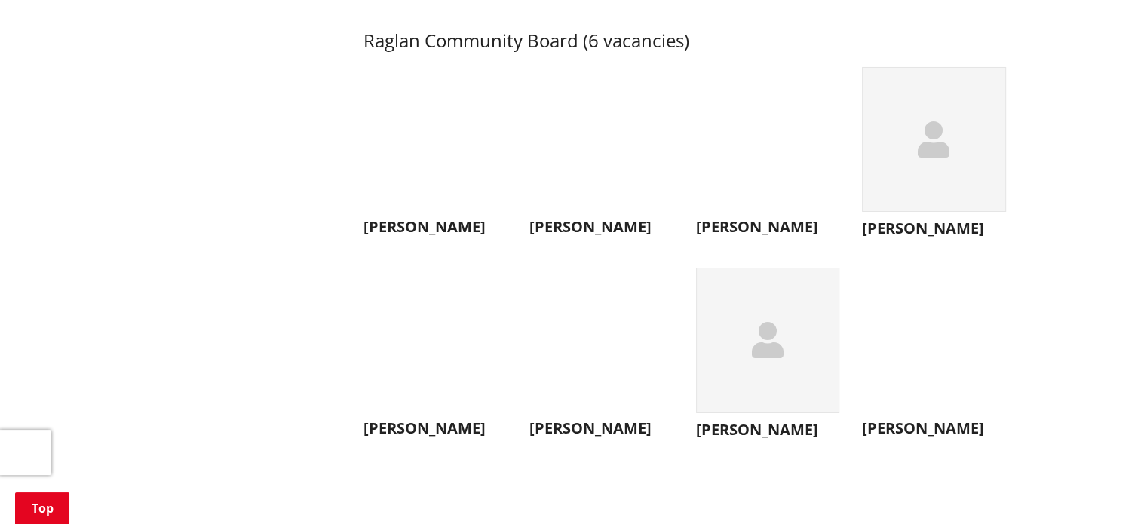
scroll to position [5431, 0]
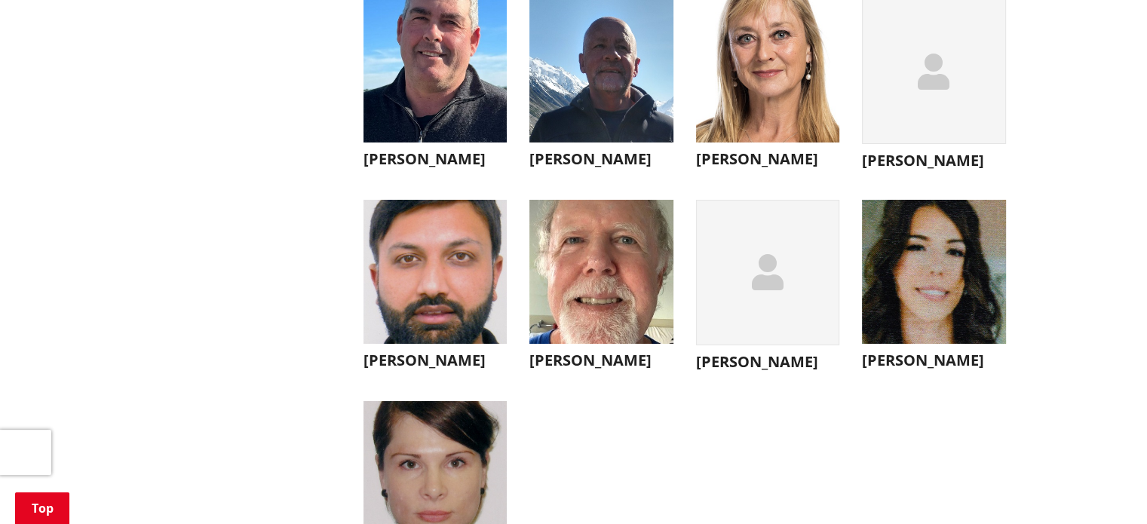
click at [438, 108] on img "button" at bounding box center [436, 71] width 144 height 144
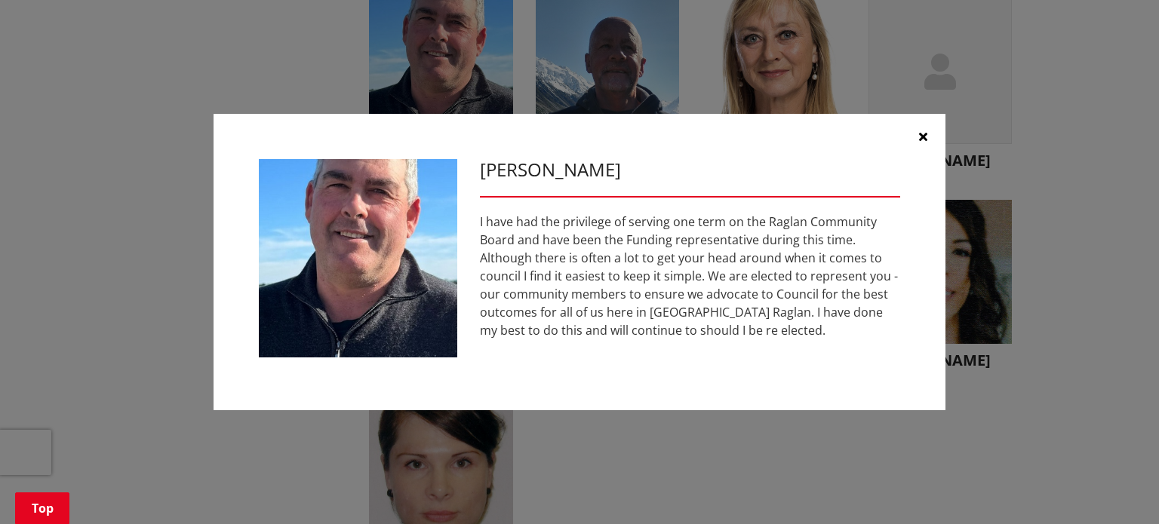
click at [920, 137] on icon "button" at bounding box center [923, 136] width 8 height 12
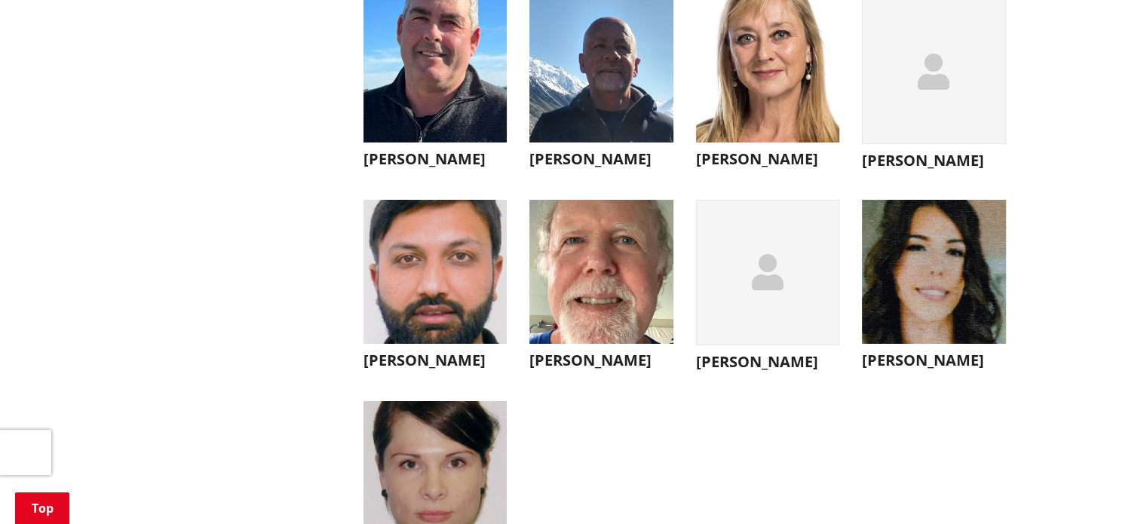
click at [932, 141] on div "button" at bounding box center [934, 72] width 144 height 146
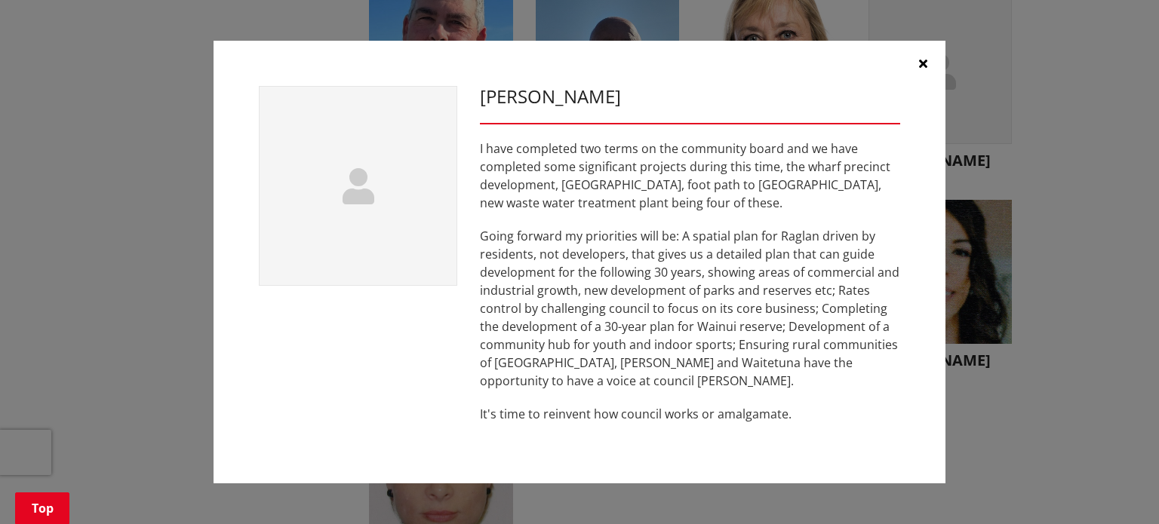
click at [926, 60] on icon "button" at bounding box center [923, 63] width 8 height 12
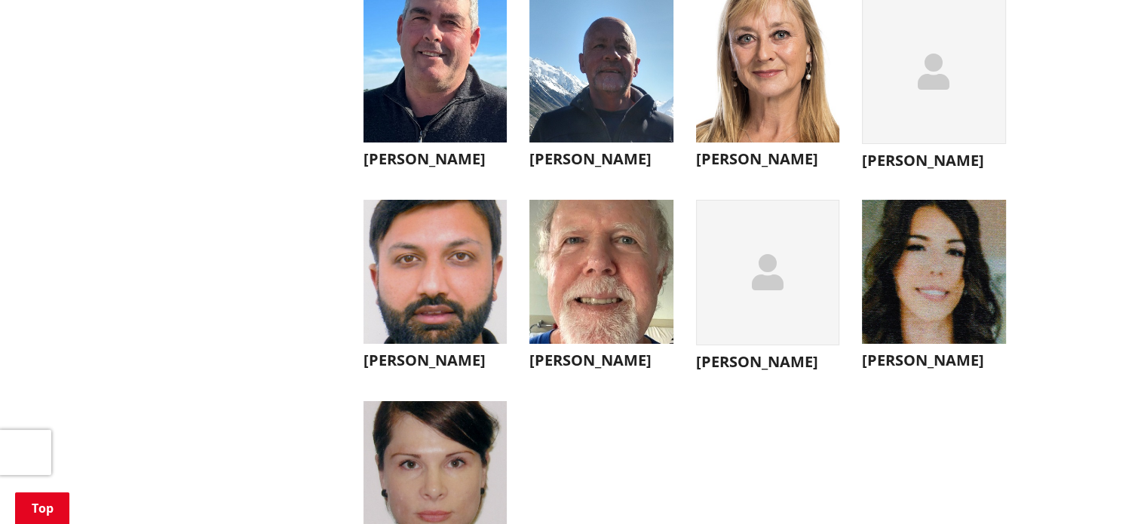
click at [432, 301] on img "button" at bounding box center [436, 272] width 144 height 144
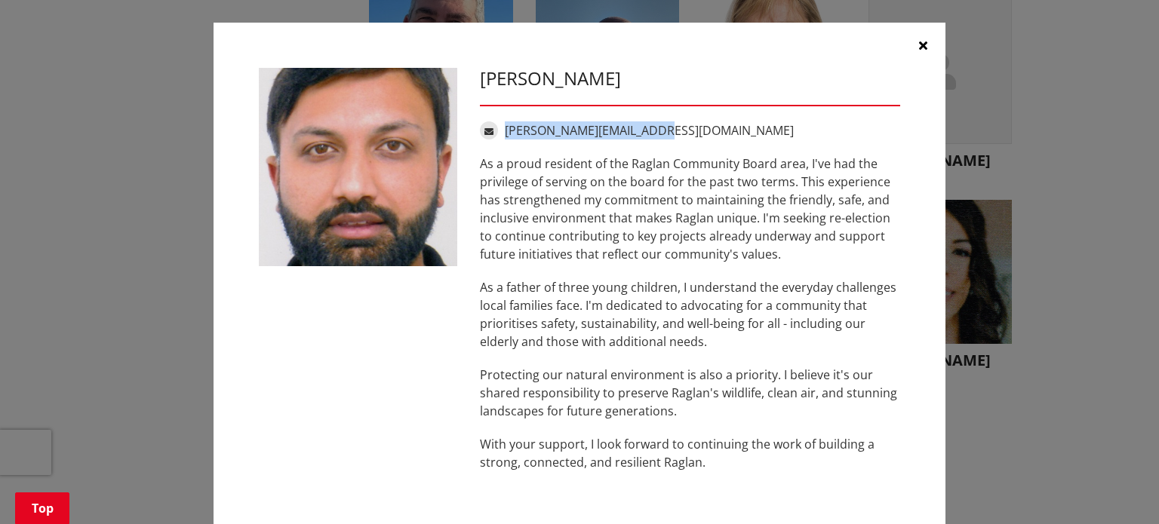
drag, startPoint x: 682, startPoint y: 123, endPoint x: 499, endPoint y: 130, distance: 182.7
click at [499, 130] on div "[PERSON_NAME][EMAIL_ADDRESS][DOMAIN_NAME]" at bounding box center [690, 130] width 420 height 18
copy link "[PERSON_NAME][EMAIL_ADDRESS][DOMAIN_NAME]"
click at [919, 46] on icon "button" at bounding box center [923, 45] width 8 height 12
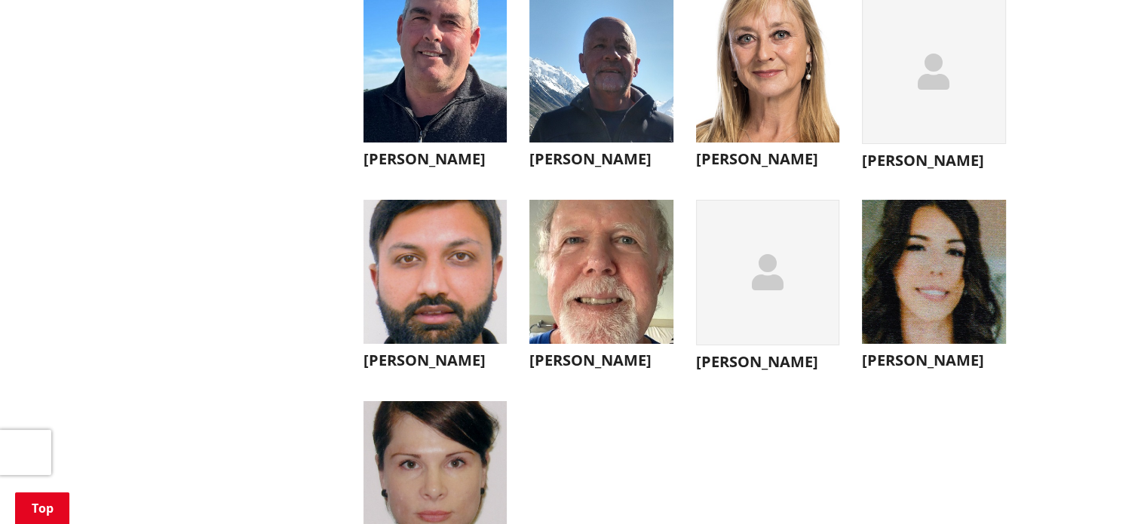
click at [769, 290] on icon "button" at bounding box center [768, 272] width 32 height 36
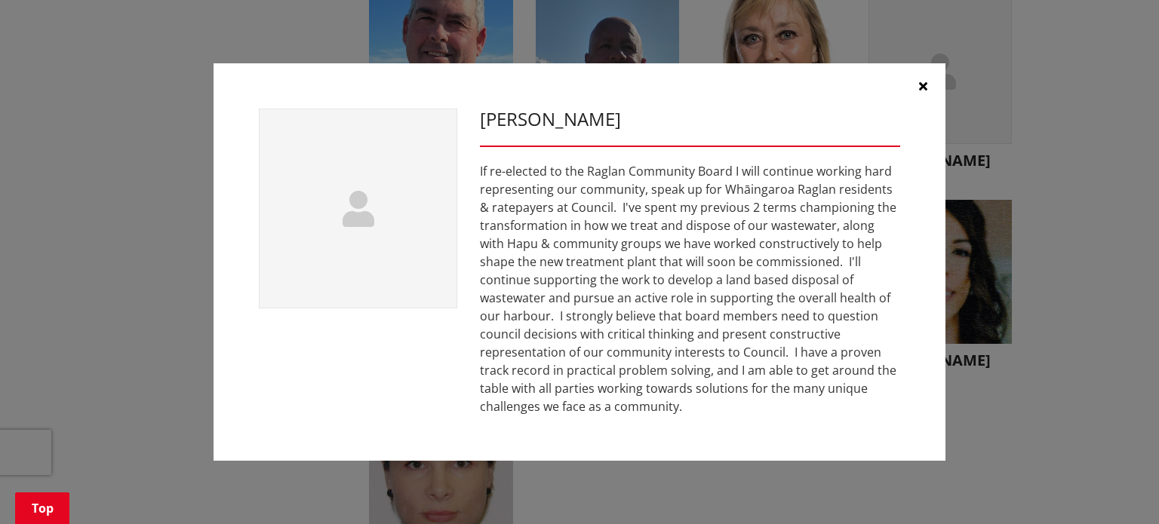
click at [916, 83] on button "button" at bounding box center [922, 85] width 45 height 45
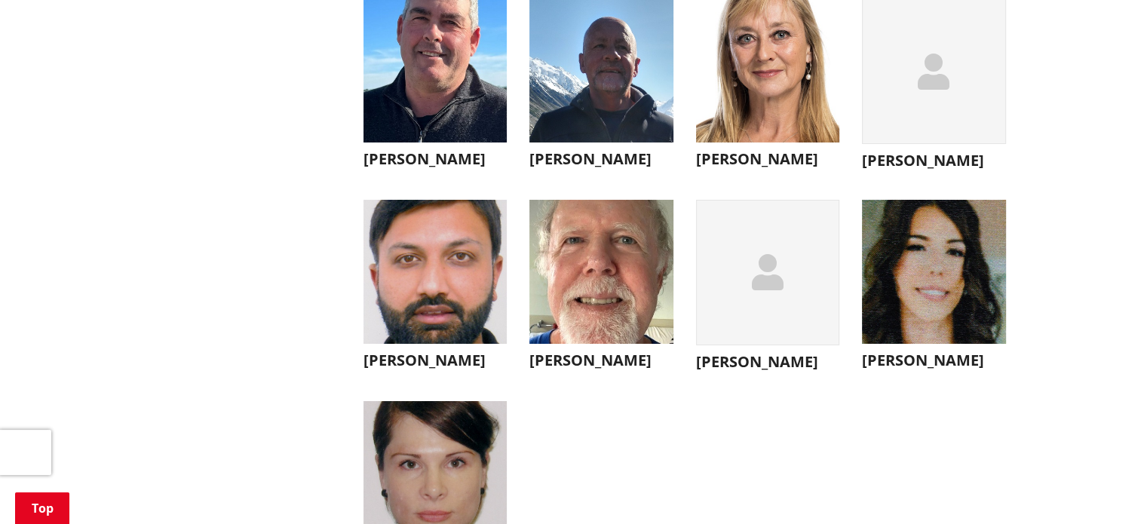
click at [934, 318] on img "button" at bounding box center [934, 272] width 144 height 144
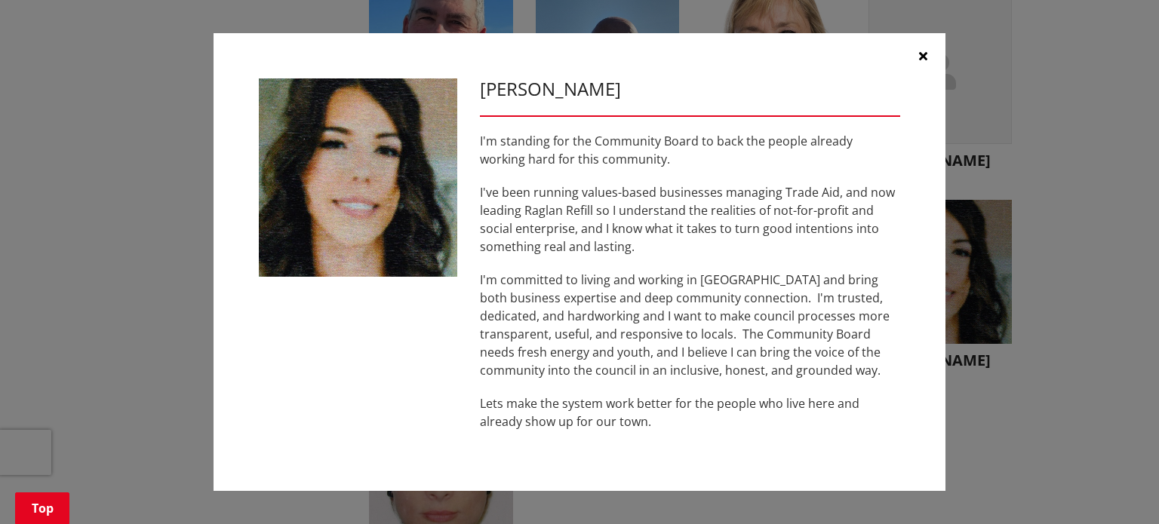
click at [927, 51] on button "button" at bounding box center [922, 55] width 45 height 45
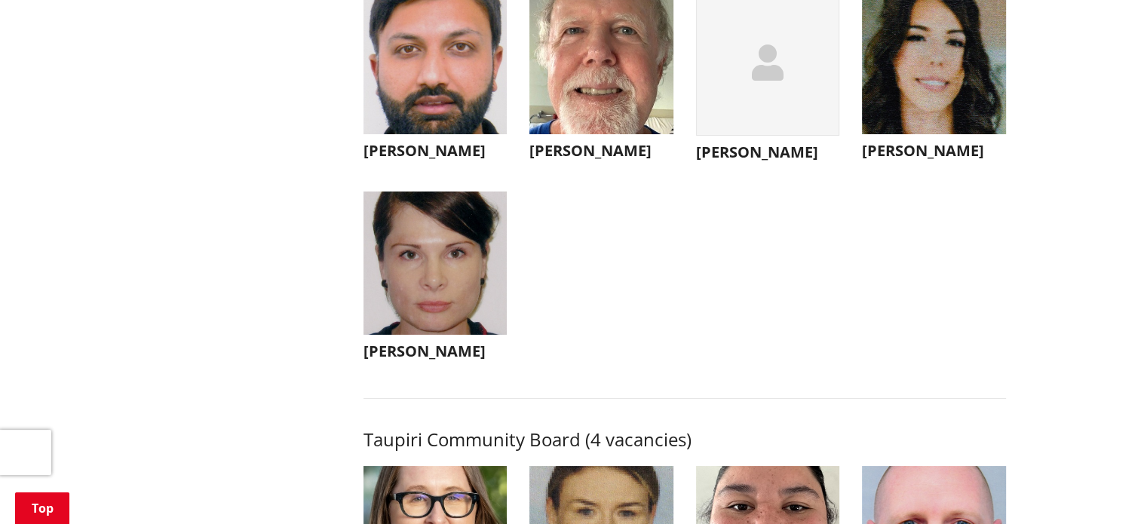
scroll to position [5657, 0]
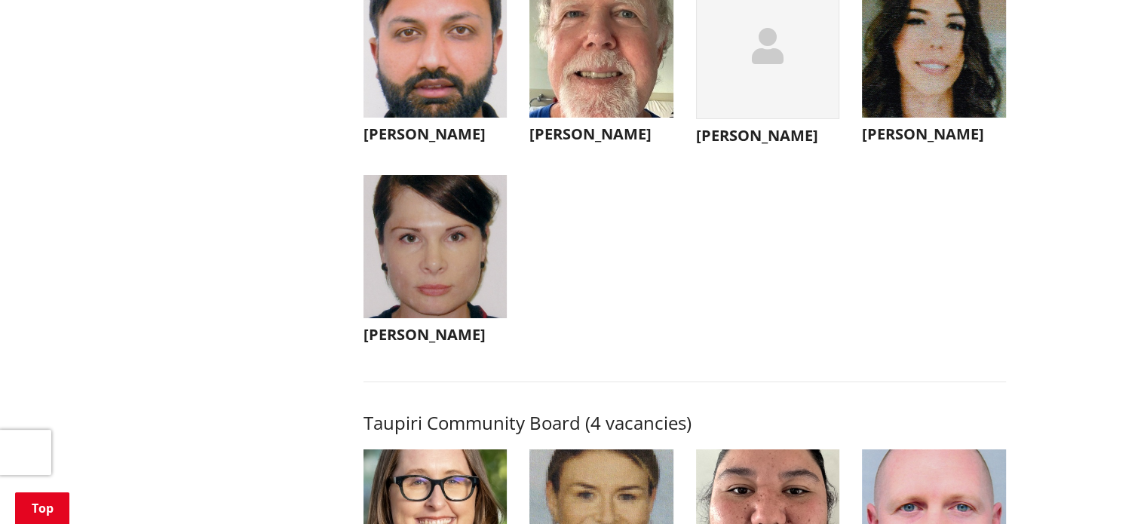
click at [437, 310] on img "button" at bounding box center [436, 247] width 144 height 144
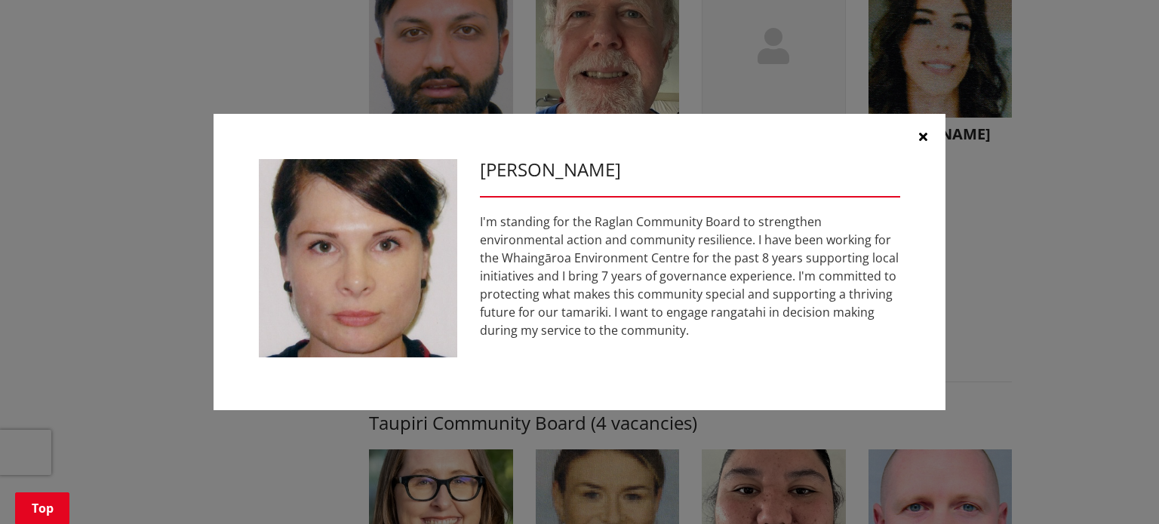
click at [922, 138] on icon "button" at bounding box center [923, 136] width 8 height 12
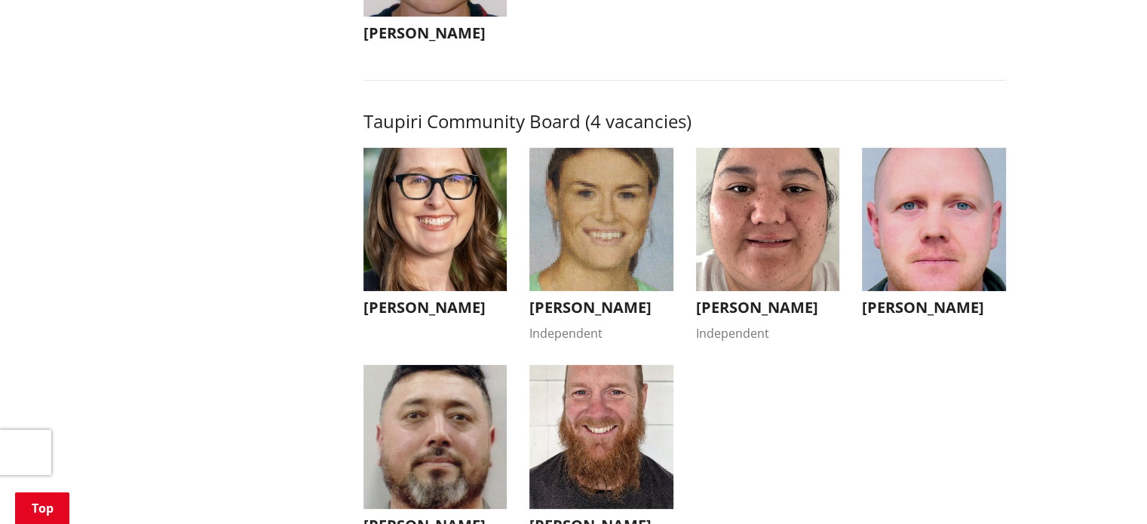
scroll to position [6034, 0]
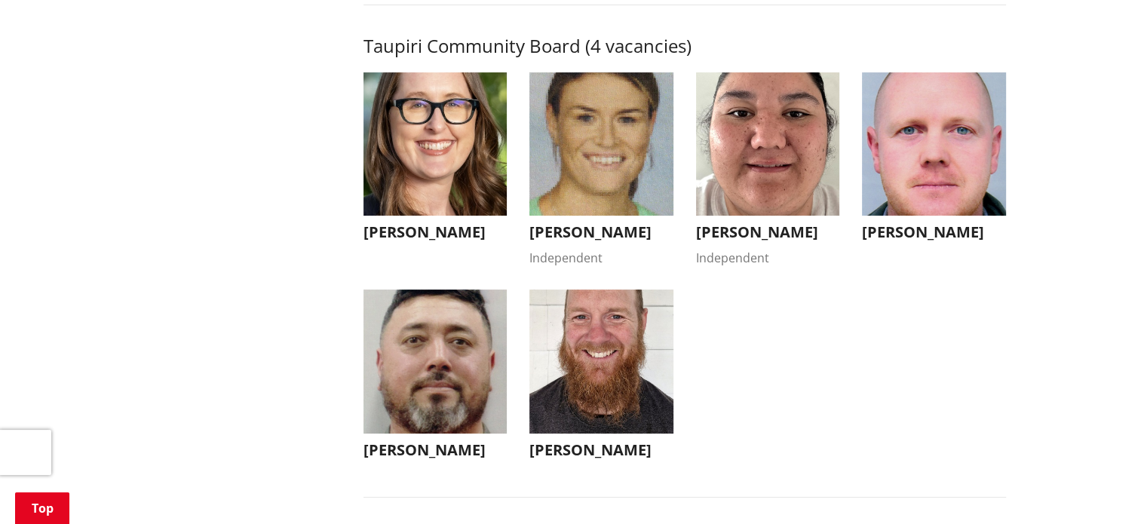
click at [435, 204] on img "button" at bounding box center [436, 144] width 144 height 144
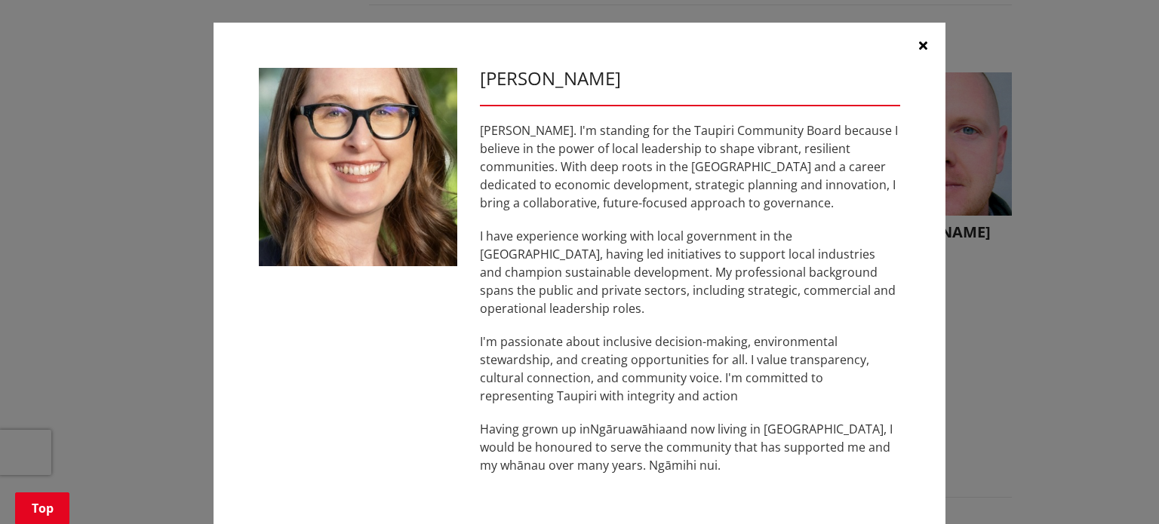
click at [919, 49] on icon "button" at bounding box center [923, 45] width 8 height 12
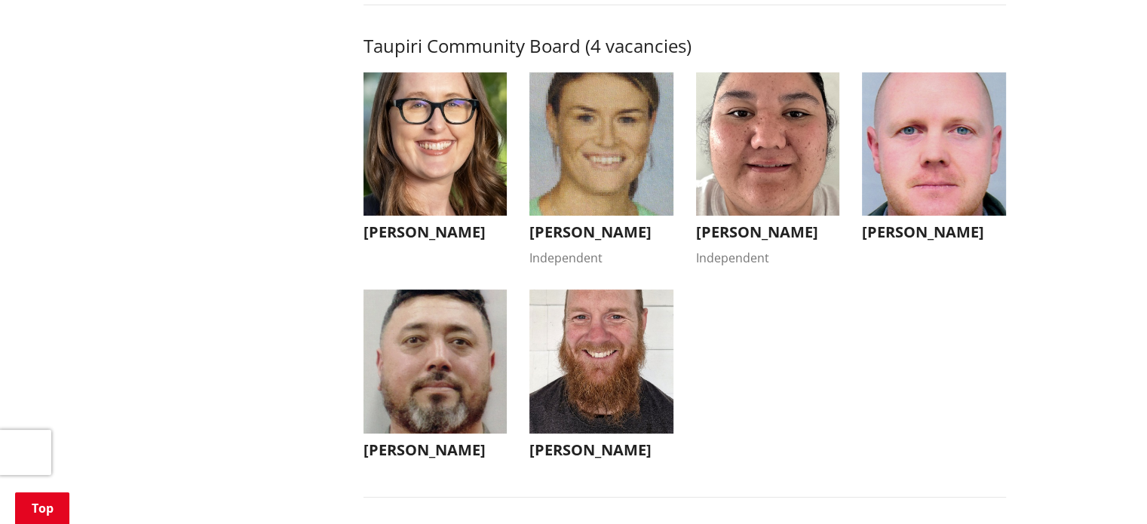
click at [625, 210] on img "button" at bounding box center [601, 144] width 144 height 144
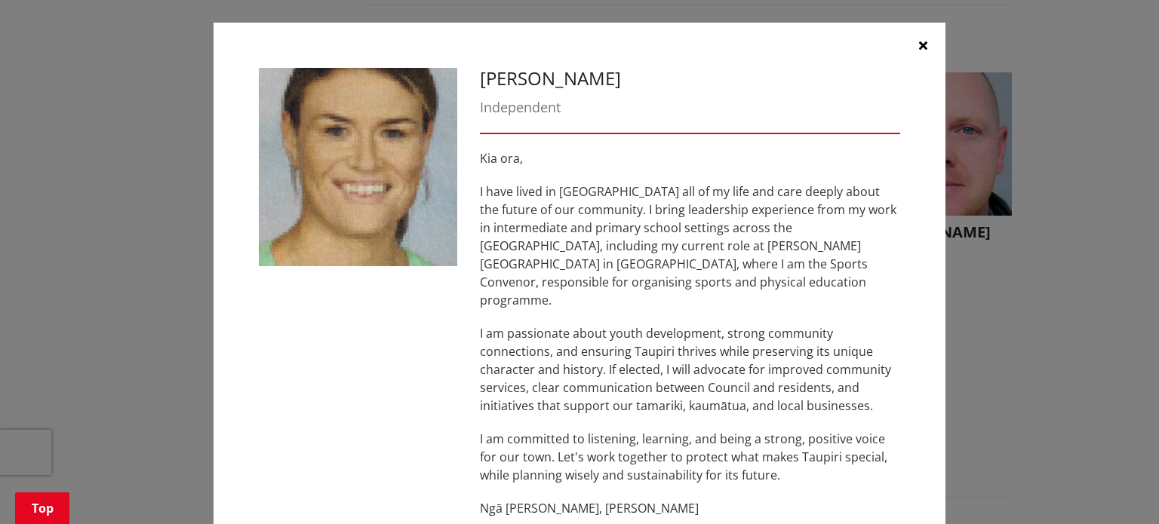
click at [919, 48] on icon "button" at bounding box center [923, 45] width 8 height 12
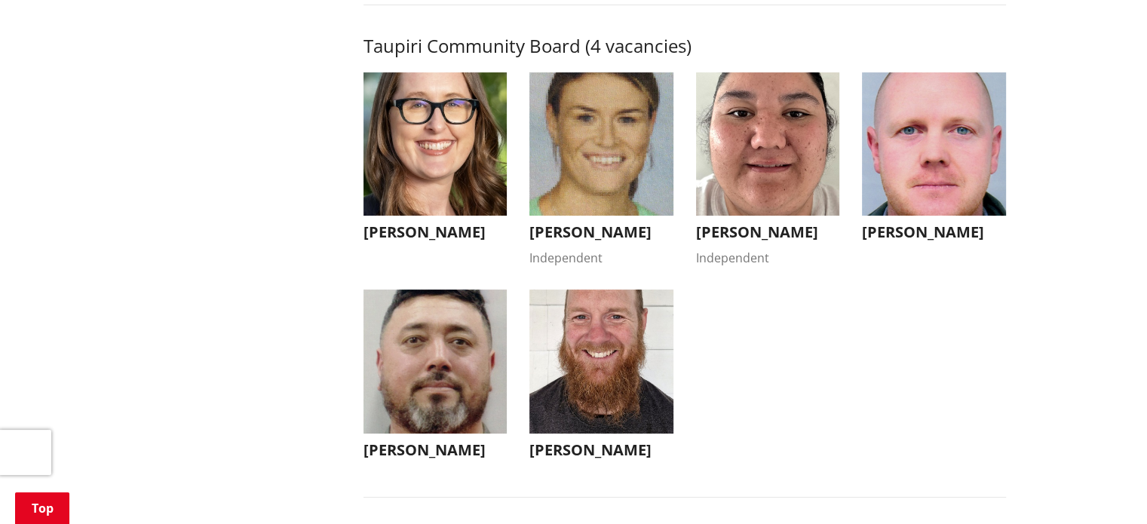
click at [757, 216] on img "button" at bounding box center [768, 144] width 144 height 144
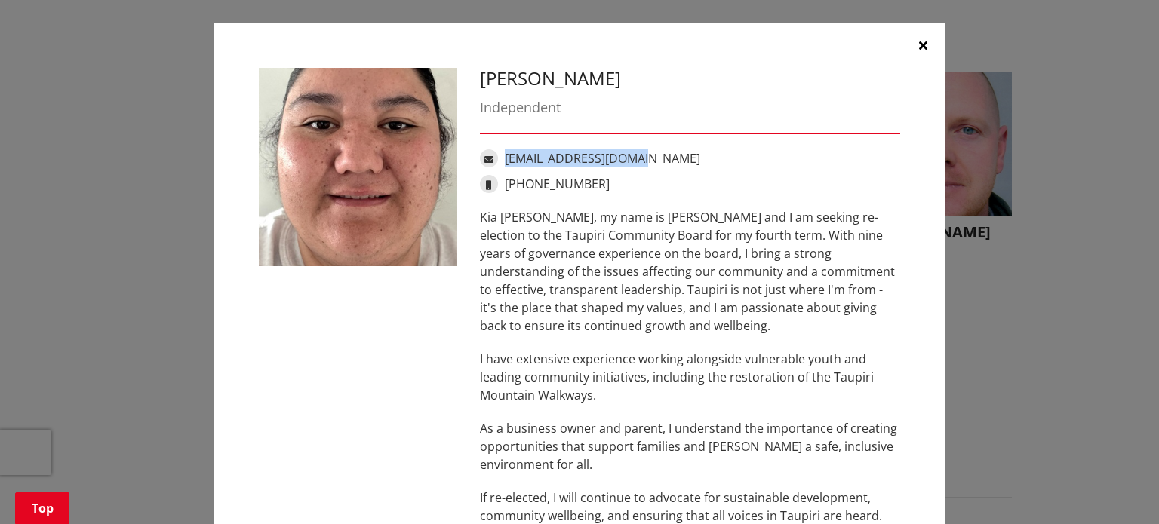
drag, startPoint x: 654, startPoint y: 156, endPoint x: 498, endPoint y: 156, distance: 156.1
click at [498, 156] on div "[EMAIL_ADDRESS][DOMAIN_NAME]" at bounding box center [690, 158] width 420 height 18
click at [919, 45] on icon "button" at bounding box center [923, 45] width 8 height 12
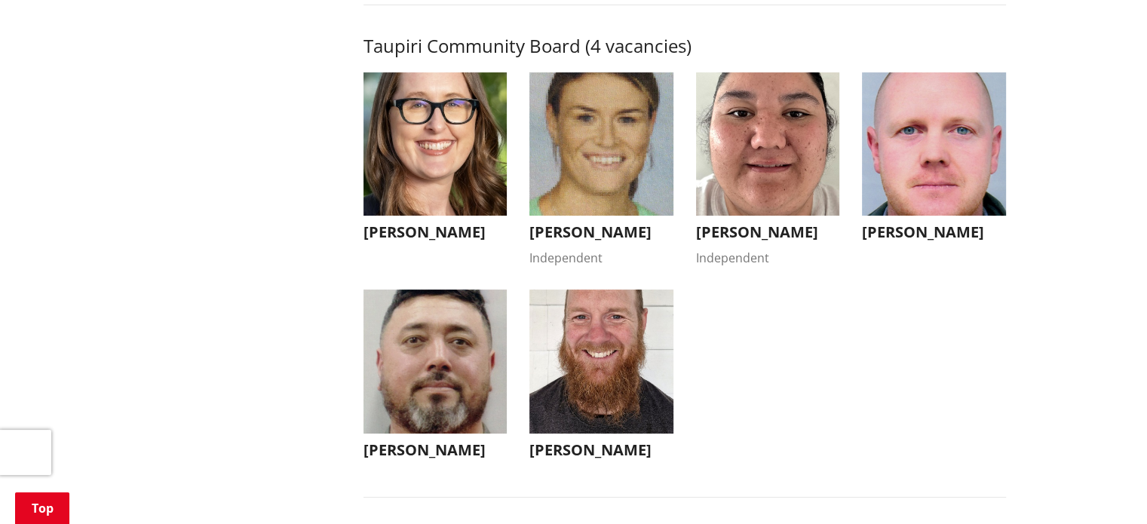
click at [932, 203] on img "button" at bounding box center [934, 144] width 144 height 144
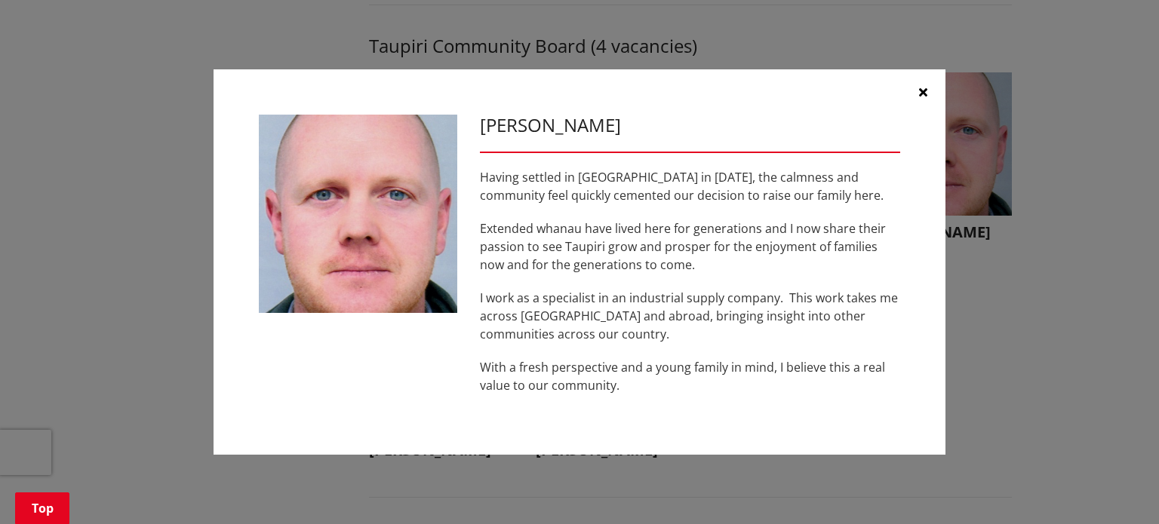
click at [924, 93] on icon "button" at bounding box center [923, 92] width 8 height 12
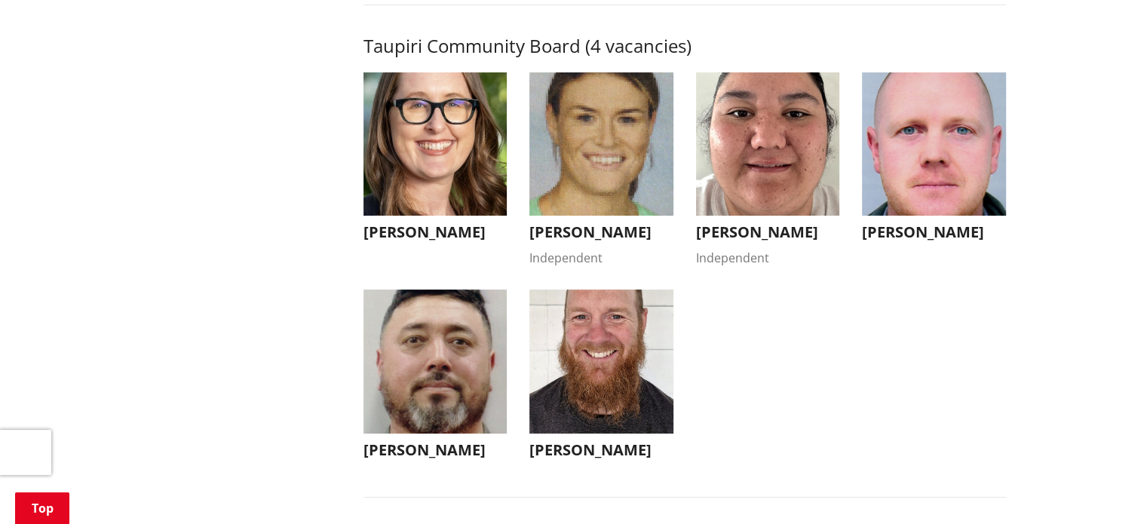
click at [471, 376] on img "button" at bounding box center [436, 362] width 144 height 144
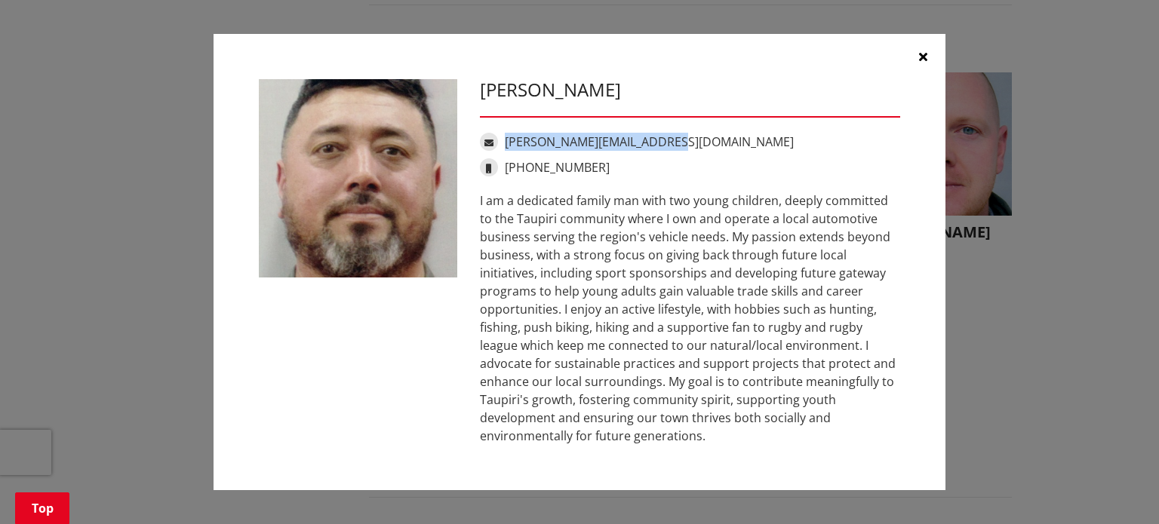
drag, startPoint x: 668, startPoint y: 143, endPoint x: 507, endPoint y: 138, distance: 160.7
click at [507, 138] on div "[PERSON_NAME][EMAIL_ADDRESS][DOMAIN_NAME]" at bounding box center [690, 142] width 420 height 18
click at [926, 56] on button "button" at bounding box center [922, 56] width 45 height 45
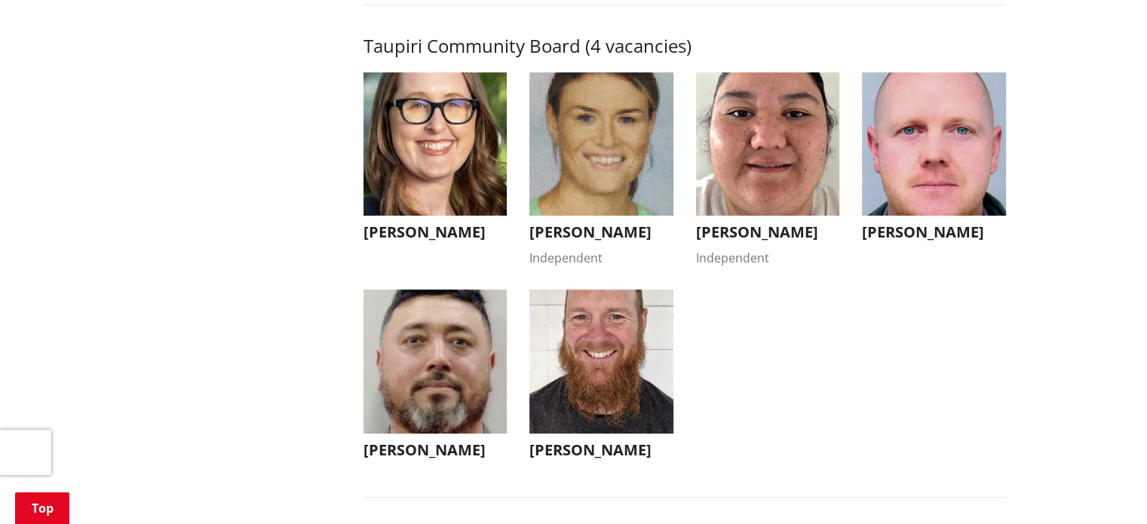
click at [555, 434] on img "button" at bounding box center [601, 362] width 144 height 144
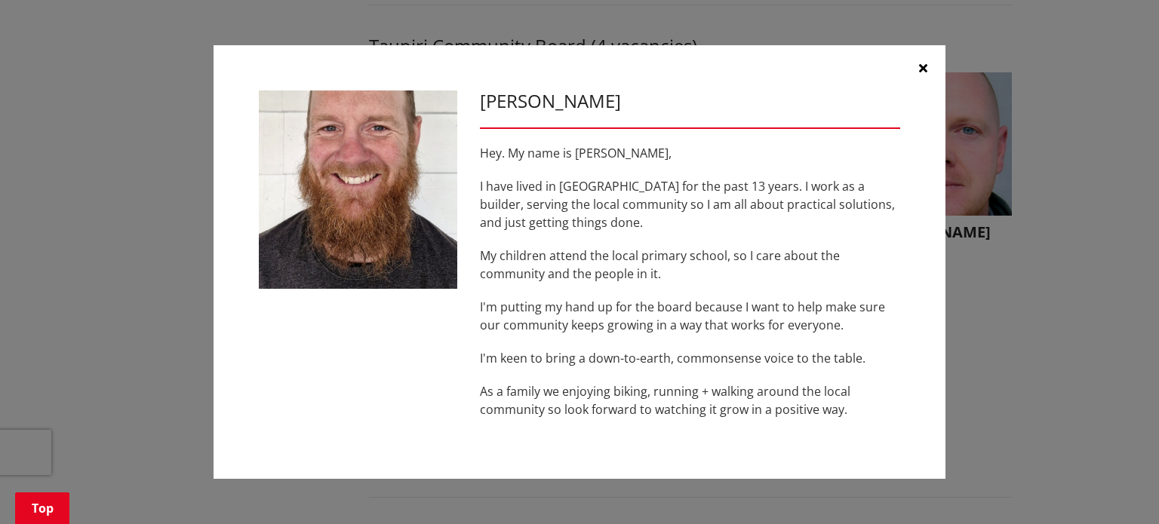
click at [925, 68] on icon "button" at bounding box center [923, 68] width 8 height 12
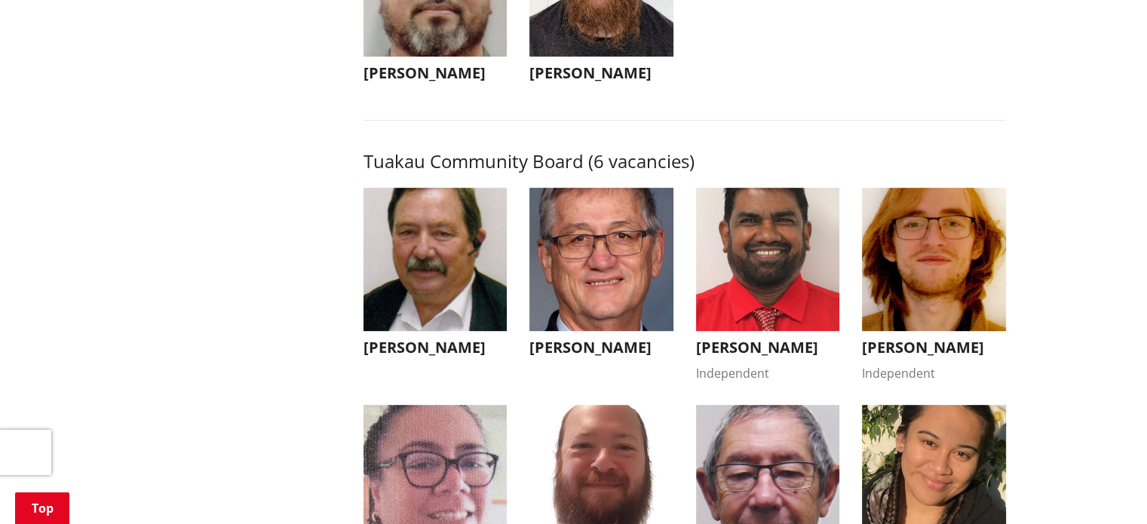
scroll to position [6562, 0]
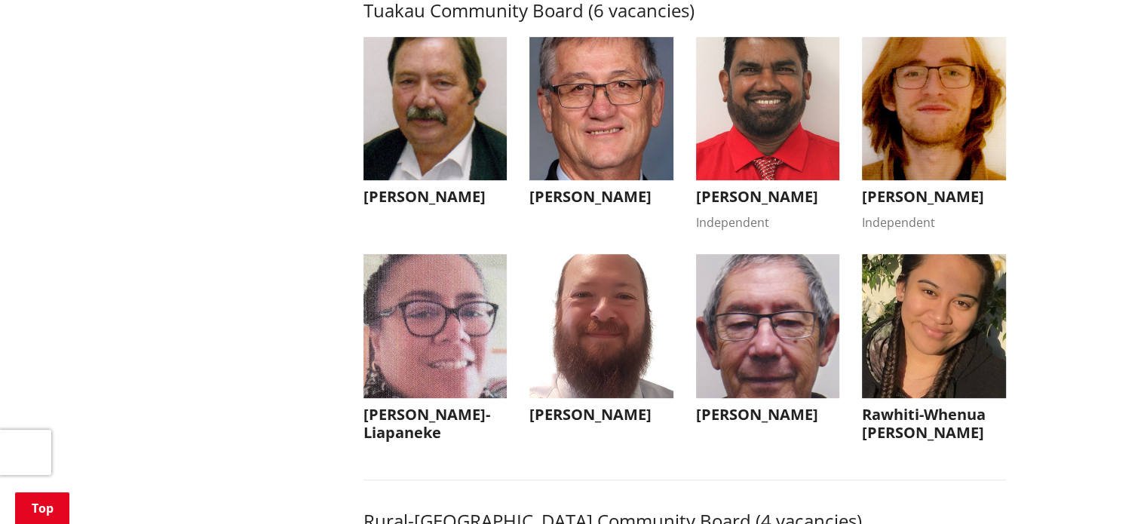
click at [453, 181] on img "button" at bounding box center [436, 109] width 144 height 144
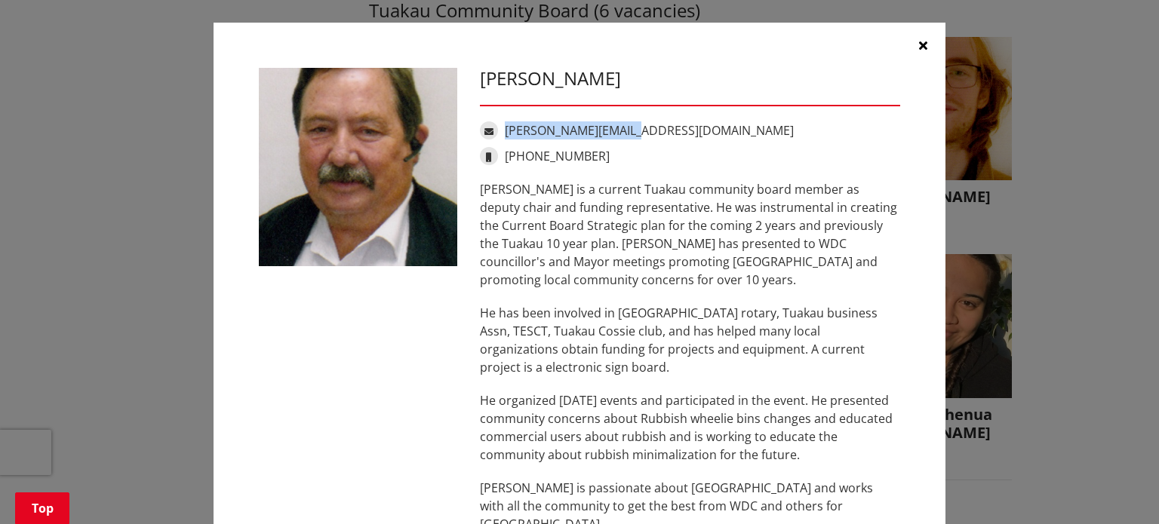
drag, startPoint x: 655, startPoint y: 129, endPoint x: 501, endPoint y: 127, distance: 153.9
click at [501, 127] on div "[PERSON_NAME][EMAIL_ADDRESS][DOMAIN_NAME]" at bounding box center [690, 130] width 420 height 18
click at [919, 48] on icon "button" at bounding box center [923, 45] width 8 height 12
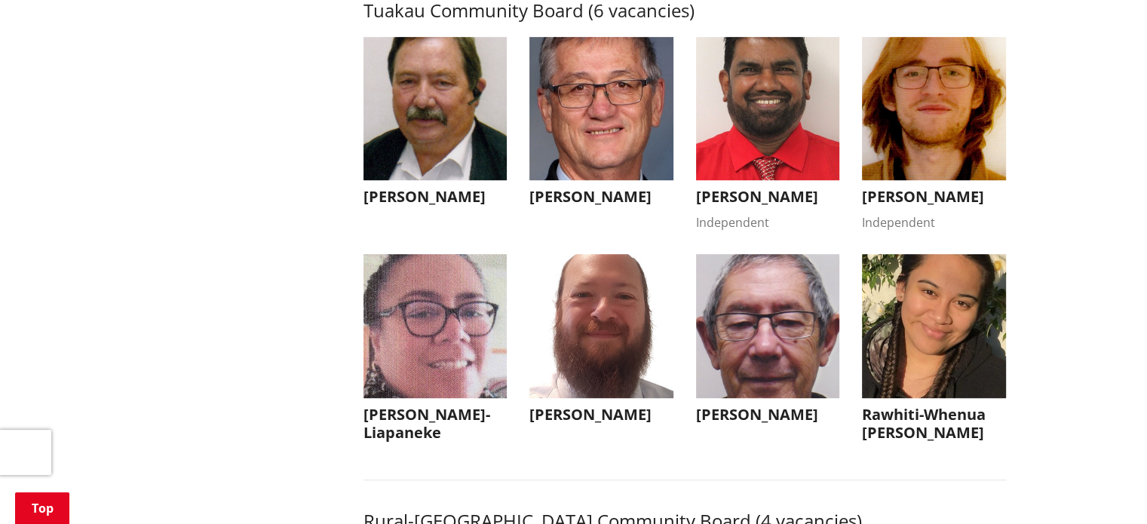
click at [622, 177] on img "button" at bounding box center [601, 109] width 144 height 144
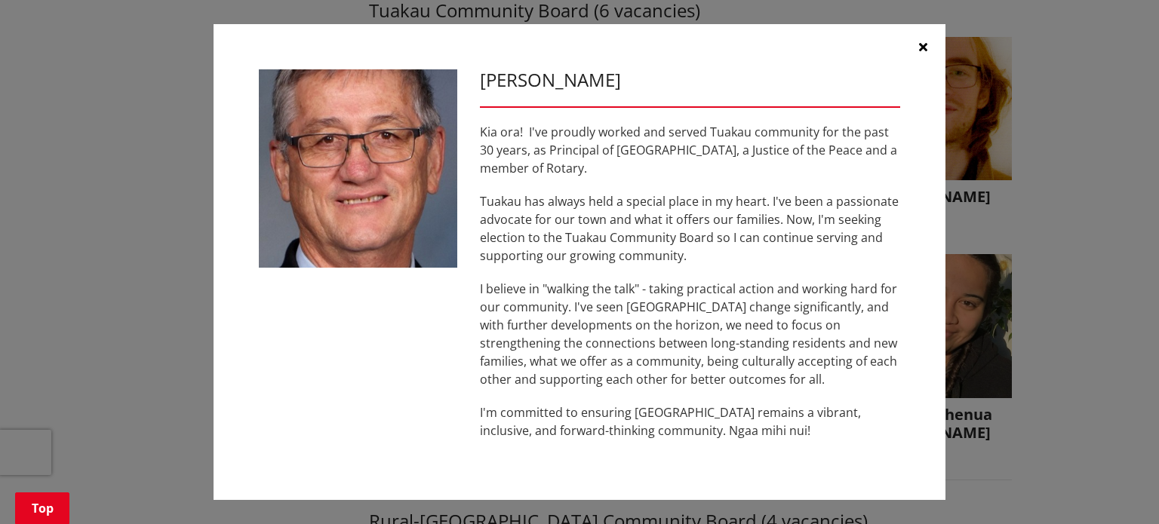
drag, startPoint x: 920, startPoint y: 48, endPoint x: 907, endPoint y: 64, distance: 20.9
click at [921, 48] on icon "button" at bounding box center [923, 47] width 8 height 12
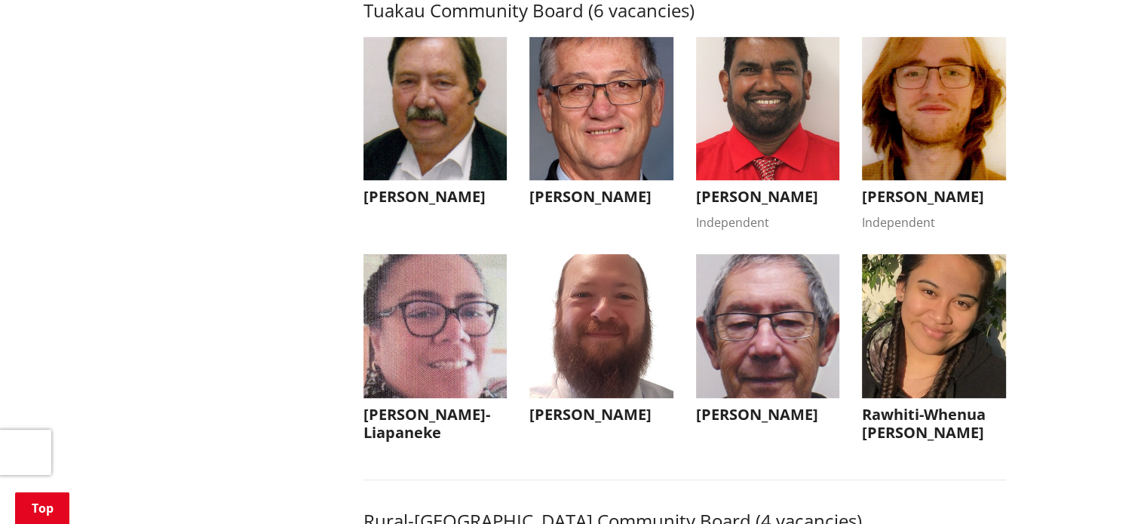
click at [797, 180] on img "button" at bounding box center [768, 109] width 144 height 144
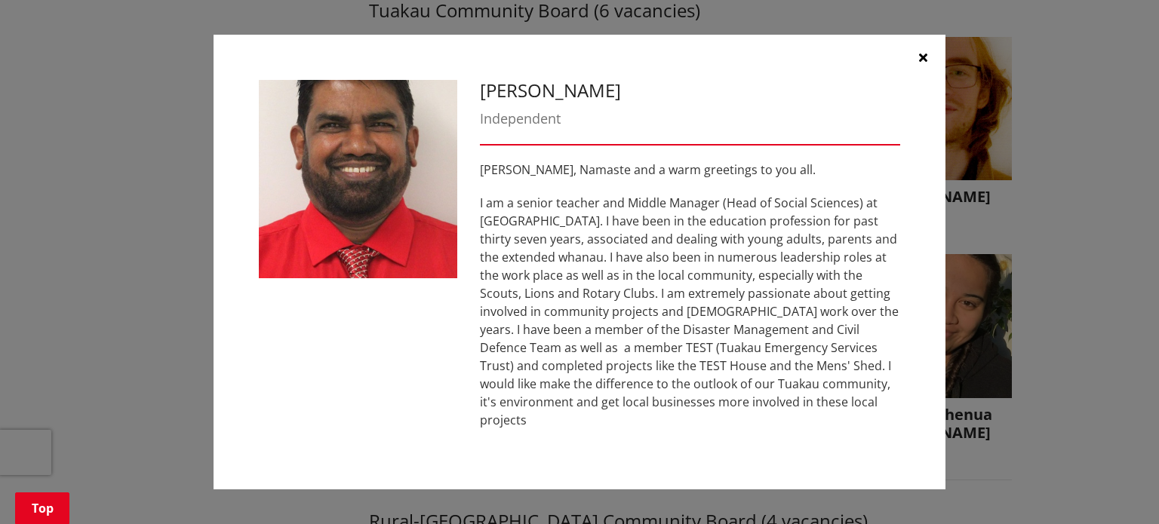
click at [922, 63] on icon "button" at bounding box center [923, 57] width 8 height 12
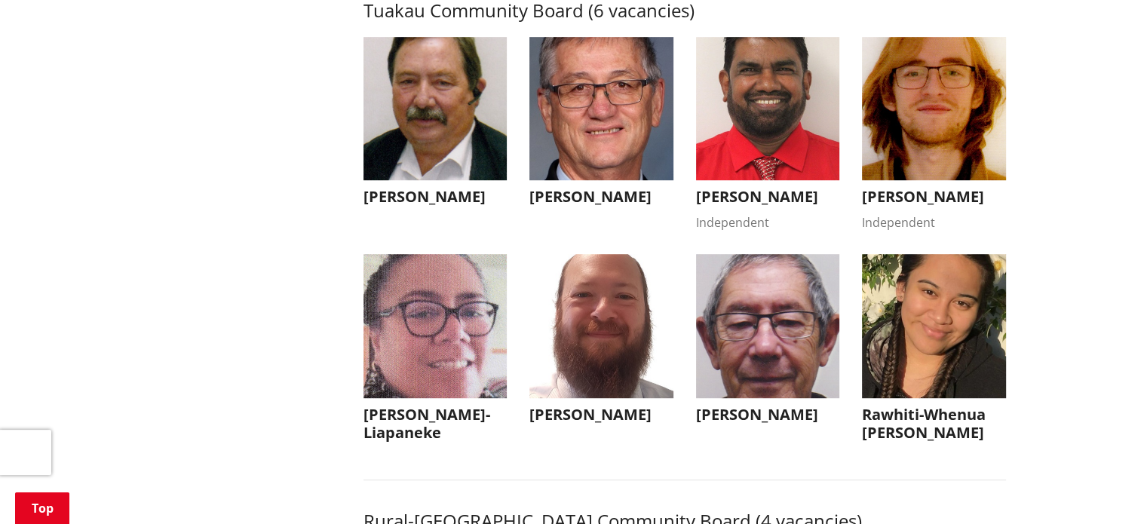
click at [905, 171] on img "button" at bounding box center [934, 109] width 144 height 144
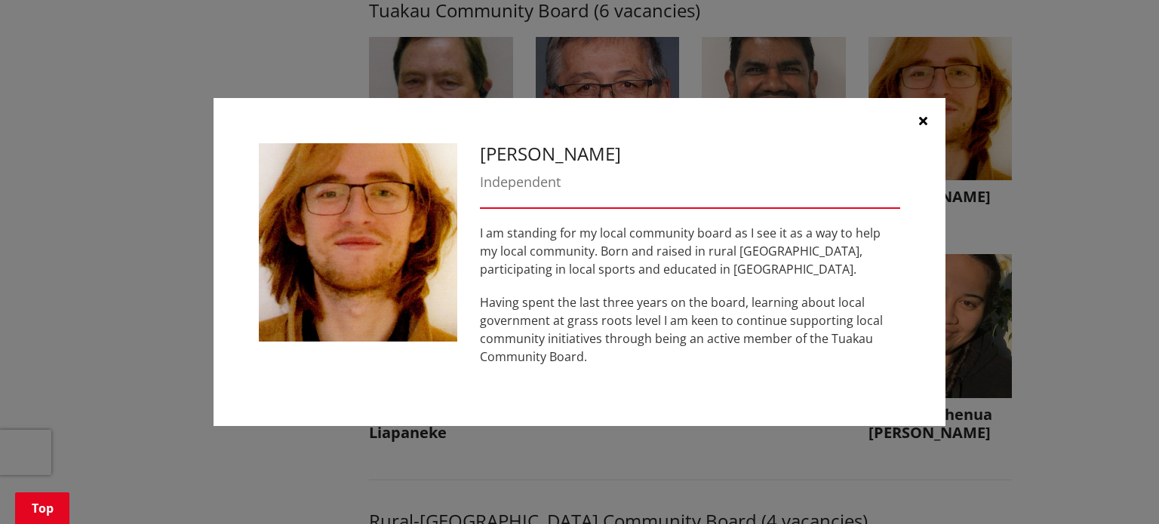
click at [923, 120] on icon "button" at bounding box center [923, 121] width 8 height 12
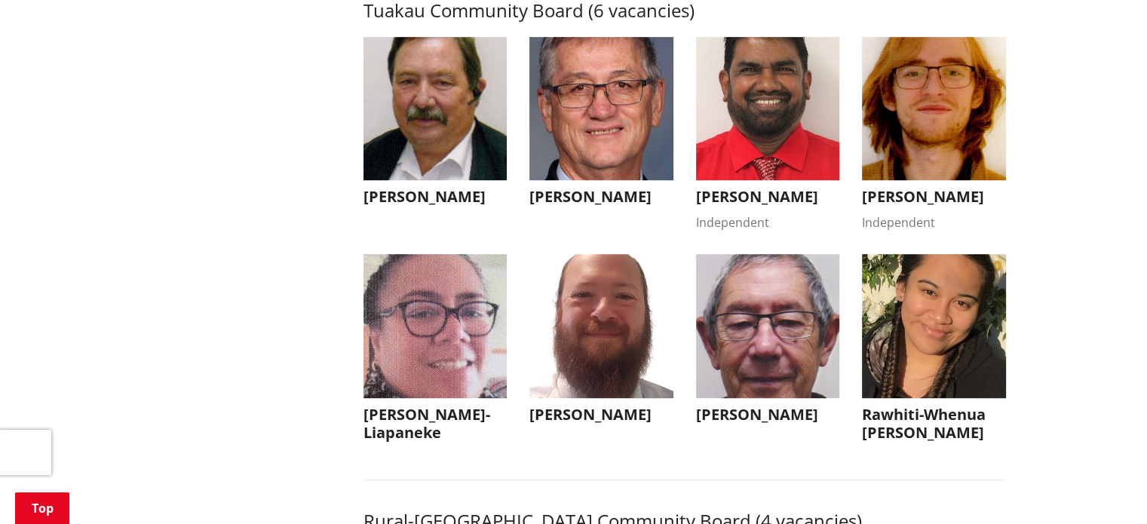
click at [453, 396] on img "button" at bounding box center [436, 326] width 144 height 144
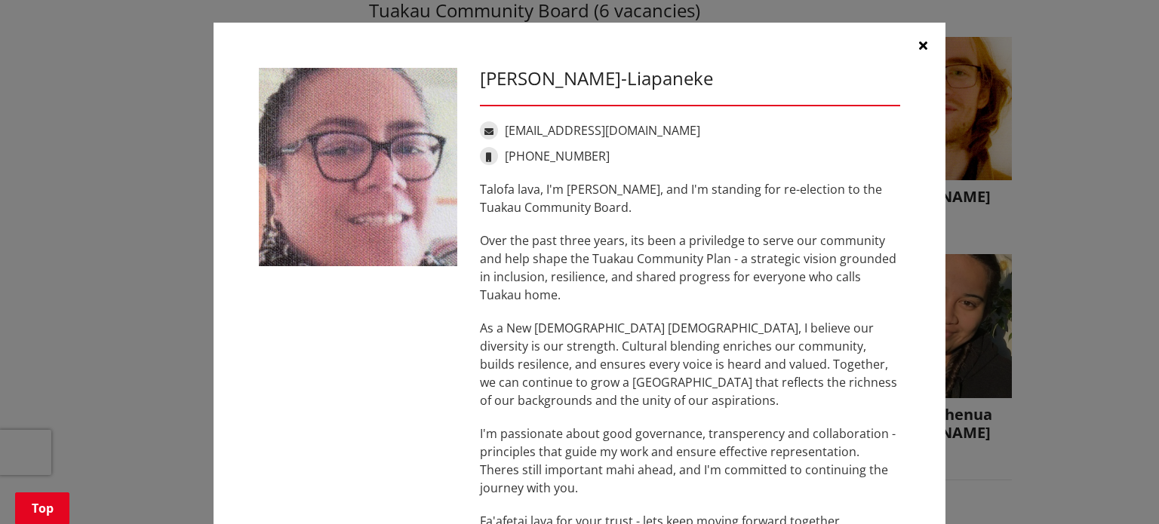
click at [911, 48] on button "button" at bounding box center [922, 45] width 45 height 45
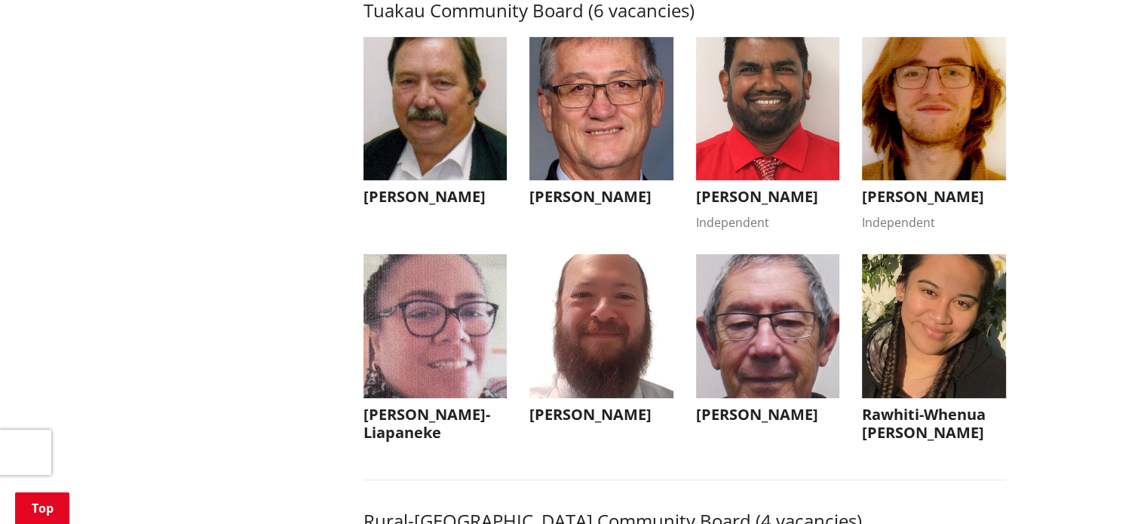
click at [647, 350] on img "button" at bounding box center [601, 326] width 144 height 144
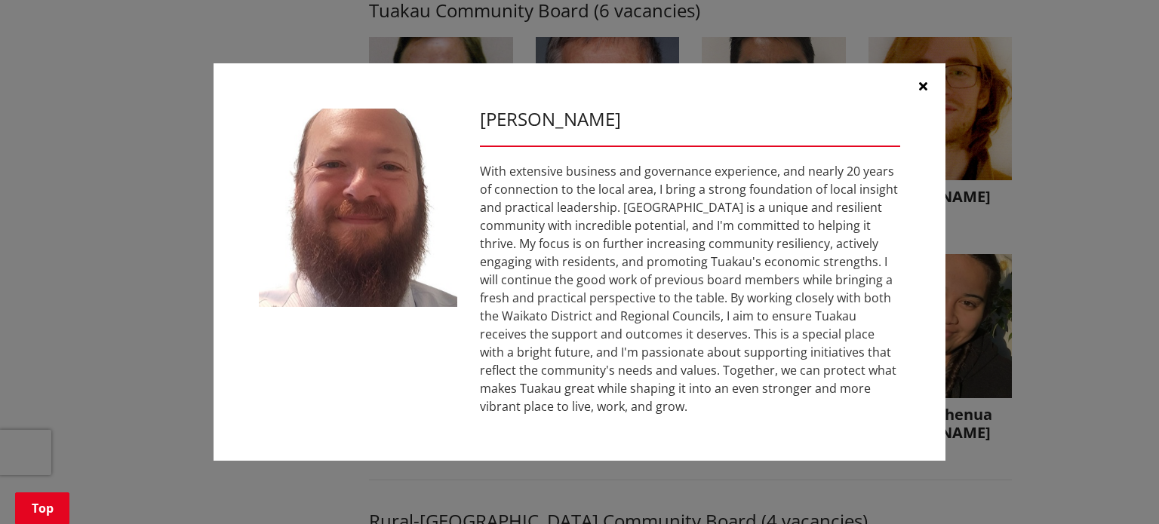
click at [924, 82] on icon "button" at bounding box center [923, 86] width 8 height 12
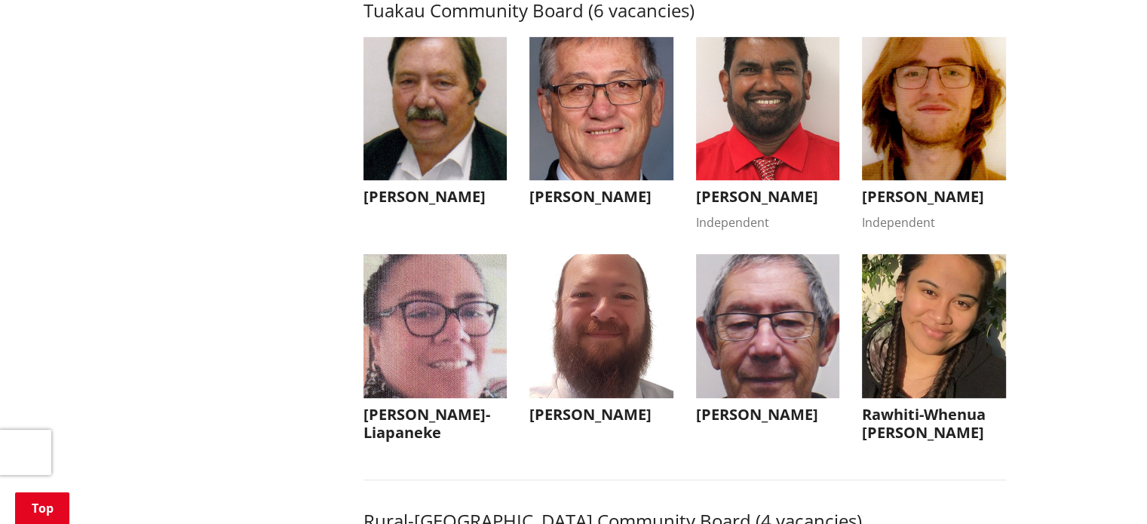
click at [769, 345] on img "button" at bounding box center [768, 326] width 144 height 144
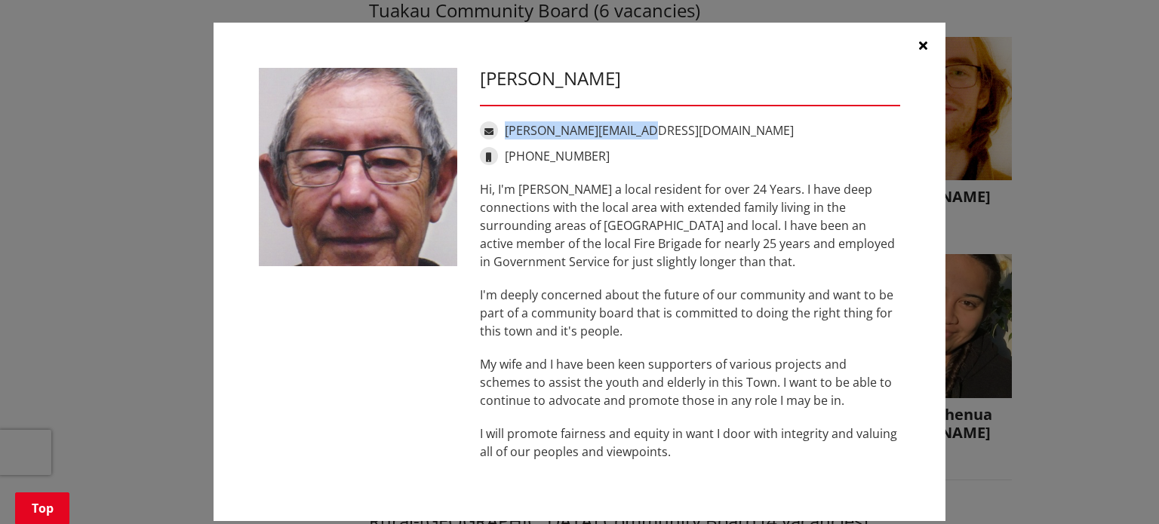
drag, startPoint x: 652, startPoint y: 129, endPoint x: 501, endPoint y: 116, distance: 152.1
click at [501, 116] on div "[PERSON_NAME] [PERSON_NAME][EMAIL_ADDRESS][DOMAIN_NAME] [PHONE_NUMBER] Hi, I'm …" at bounding box center [689, 272] width 443 height 408
click at [919, 46] on icon "button" at bounding box center [923, 45] width 8 height 12
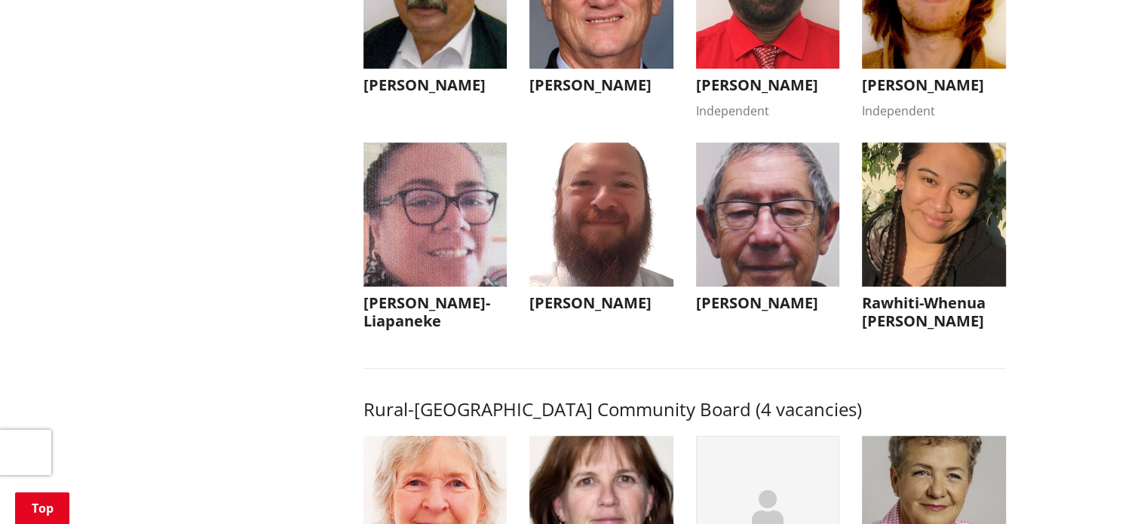
scroll to position [6713, 0]
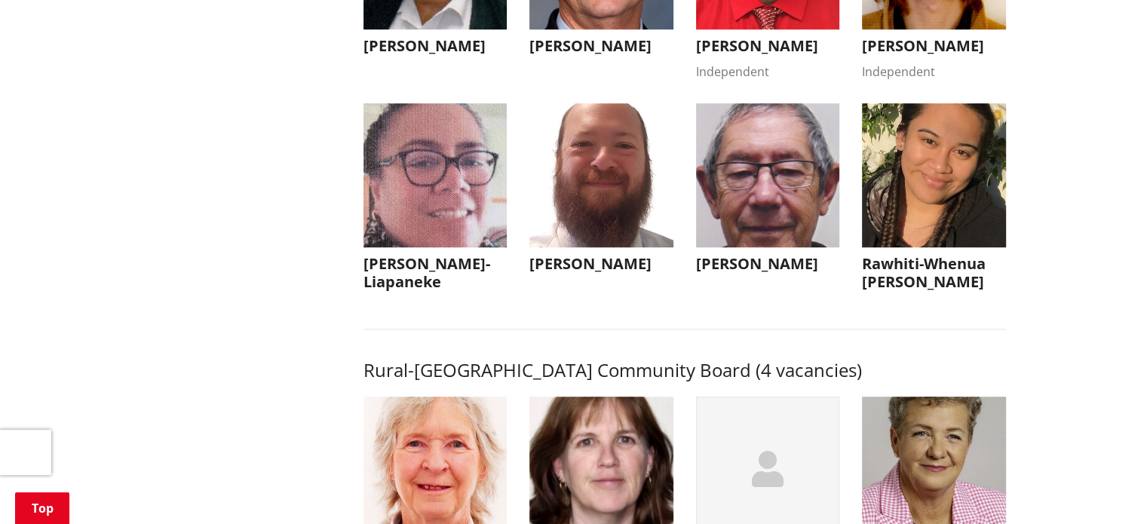
click at [914, 213] on img "button" at bounding box center [934, 175] width 144 height 144
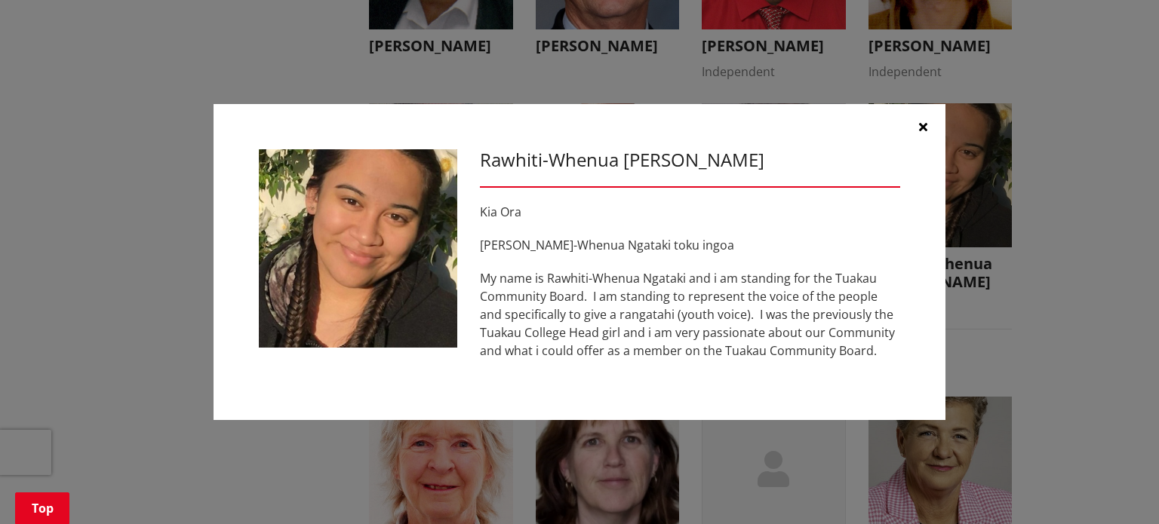
click at [923, 125] on icon "button" at bounding box center [923, 127] width 8 height 12
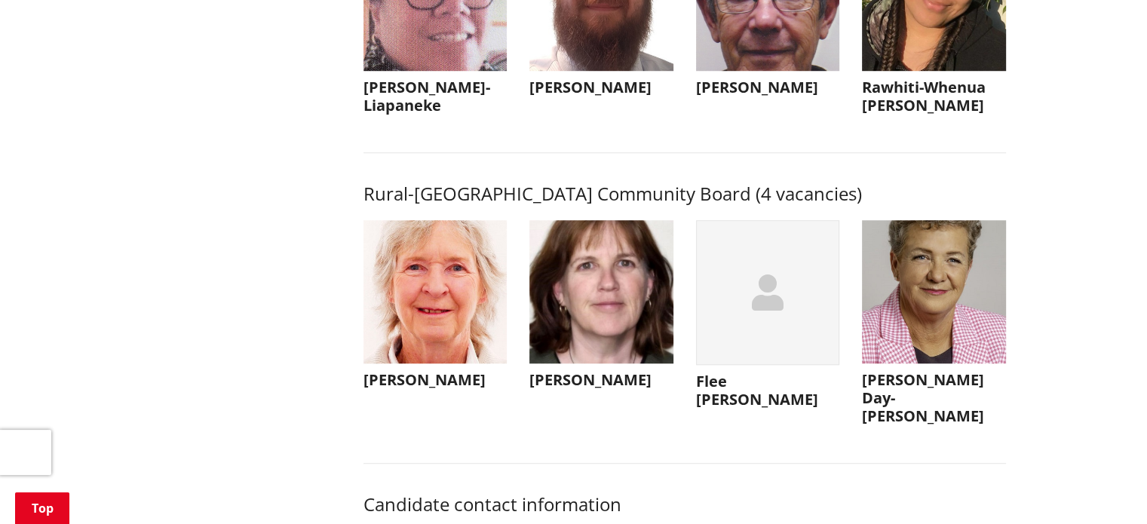
scroll to position [6939, 0]
